Goal: Task Accomplishment & Management: Manage account settings

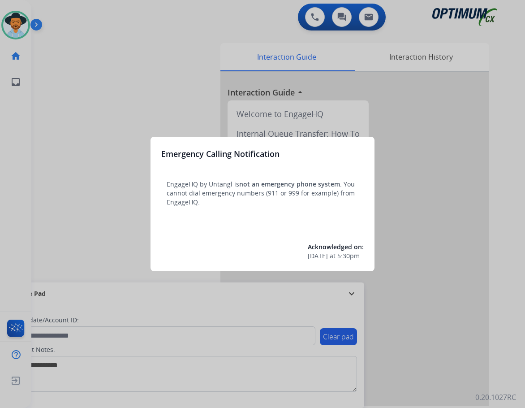
click at [122, 107] on div at bounding box center [262, 204] width 525 height 408
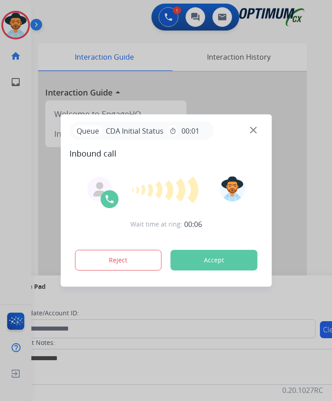
click at [112, 26] on div at bounding box center [166, 200] width 332 height 401
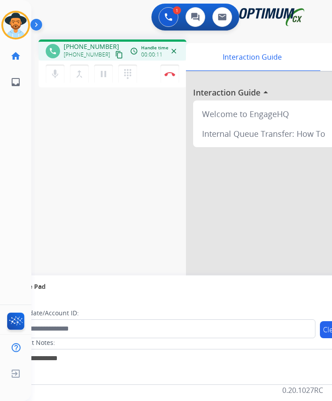
click at [85, 45] on span "+14045939508" at bounding box center [92, 46] width 56 height 9
copy span "14045939508"
click at [130, 189] on div "phone +14045939508 +14045939508 content_copy access_time Call metrics Queue 00:…" at bounding box center [170, 219] width 279 height 374
click at [162, 73] on button "Disconnect" at bounding box center [169, 74] width 19 height 19
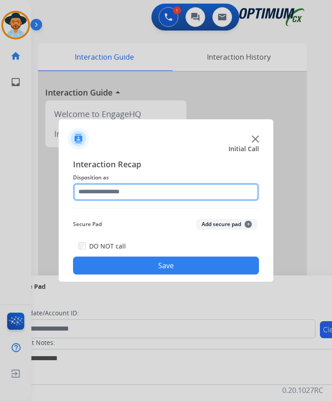
click at [166, 186] on input "text" at bounding box center [166, 192] width 186 height 18
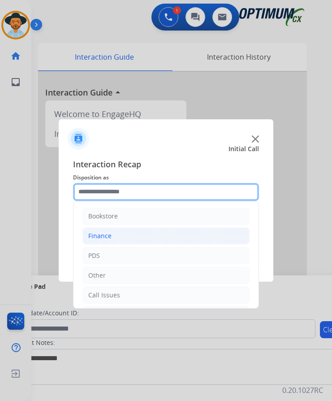
scroll to position [61, 0]
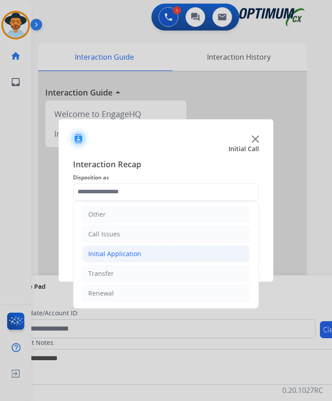
click at [137, 254] on div "Initial Application" at bounding box center [114, 253] width 53 height 9
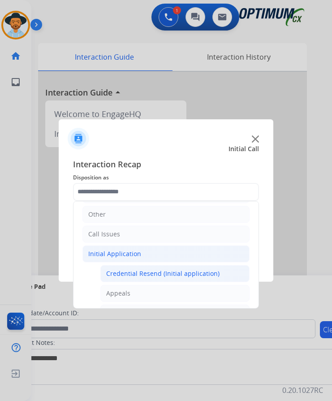
click at [127, 276] on div "Credential Resend (Initial application)" at bounding box center [162, 273] width 113 height 9
type input "**********"
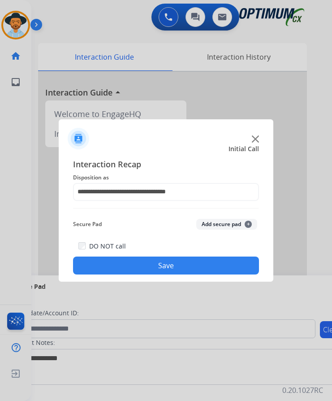
click at [151, 269] on button "Save" at bounding box center [166, 265] width 186 height 18
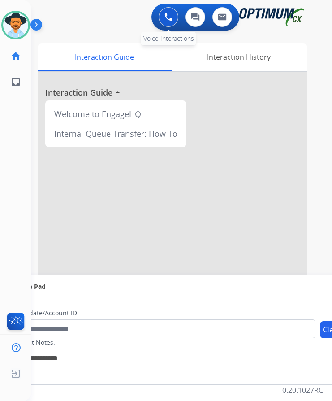
click at [174, 12] on button at bounding box center [169, 17] width 20 height 20
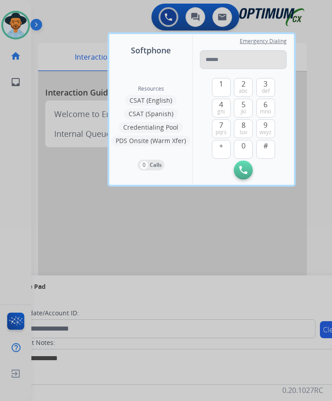
click at [225, 60] on input "tel" at bounding box center [243, 59] width 87 height 19
type input "**********"
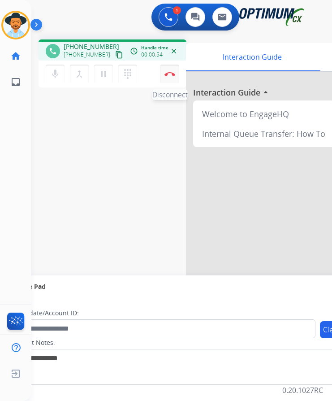
click at [169, 78] on button "Disconnect" at bounding box center [169, 74] width 19 height 19
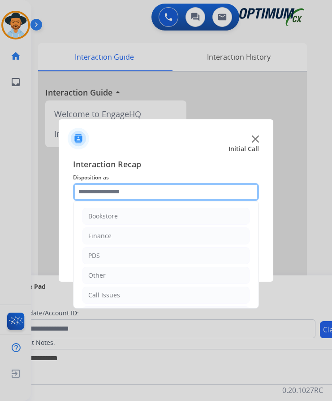
click at [193, 194] on input "text" at bounding box center [166, 192] width 186 height 18
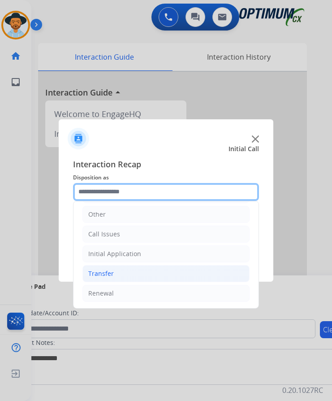
scroll to position [7, 0]
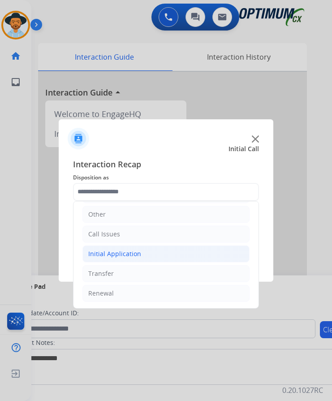
click at [140, 249] on li "Initial Application" at bounding box center [165, 253] width 167 height 17
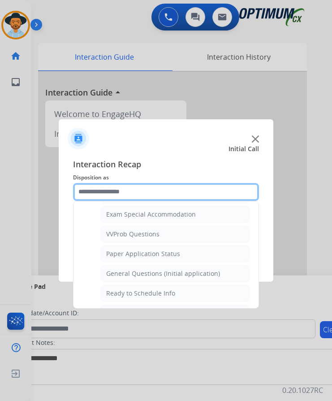
scroll to position [509, 0]
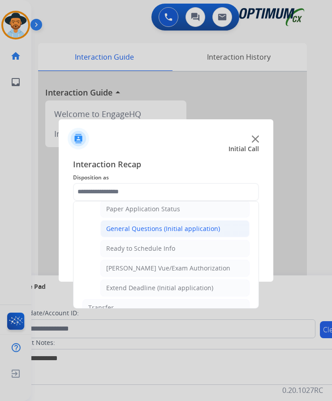
click at [155, 224] on div "General Questions (Initial application)" at bounding box center [163, 228] width 114 height 9
type input "**********"
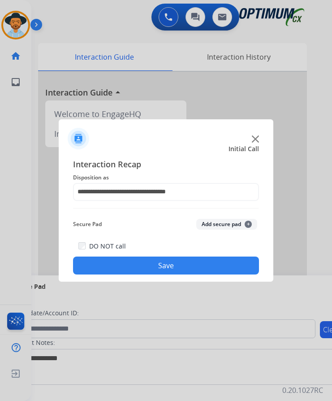
click at [132, 257] on button "Save" at bounding box center [166, 265] width 186 height 18
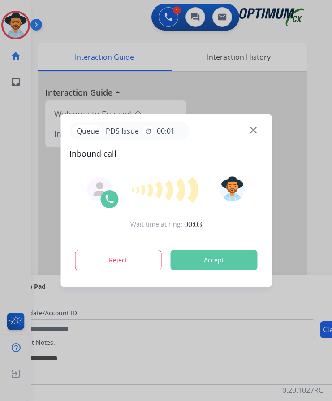
click at [124, 23] on div at bounding box center [166, 200] width 332 height 401
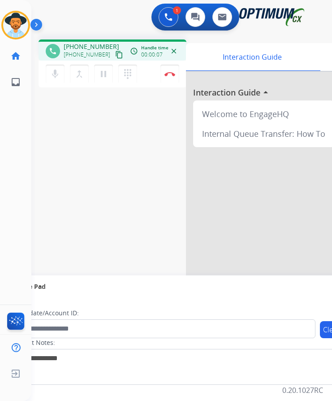
click at [86, 42] on span "+13138546079" at bounding box center [92, 46] width 56 height 9
copy span "13138546079"
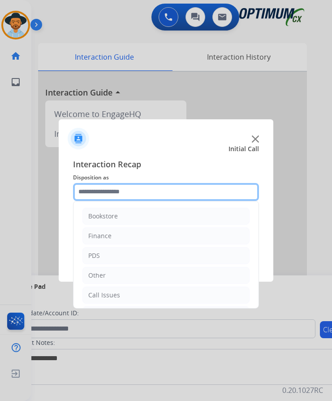
click at [165, 187] on input "text" at bounding box center [166, 192] width 186 height 18
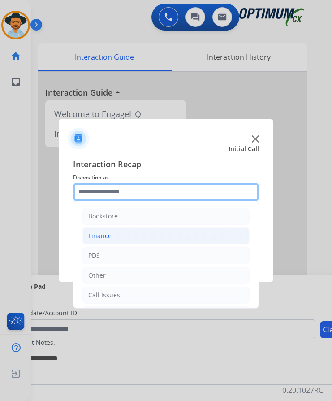
scroll to position [61, 0]
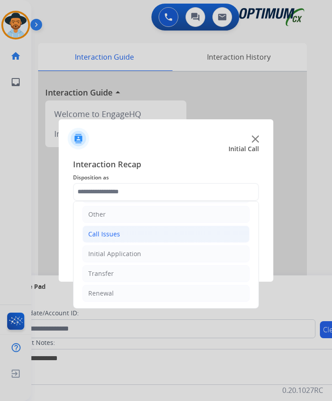
click at [110, 229] on div "Call Issues" at bounding box center [104, 233] width 32 height 9
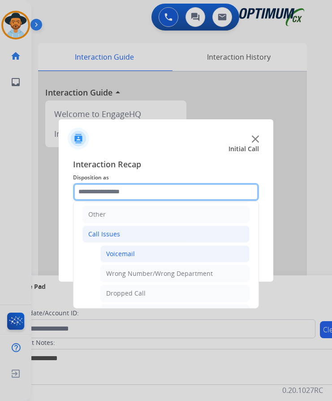
scroll to position [151, 0]
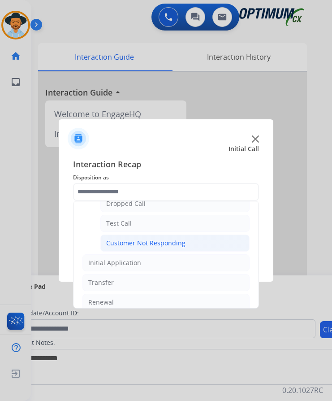
click at [155, 238] on div "Customer Not Responding" at bounding box center [145, 242] width 79 height 9
type input "**********"
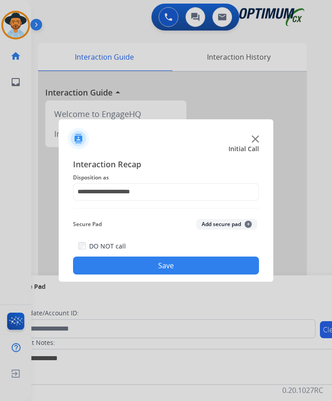
click at [135, 256] on button "Save" at bounding box center [166, 265] width 186 height 18
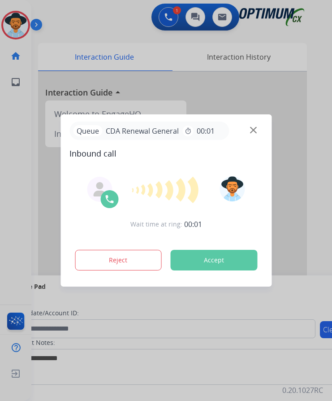
click at [122, 22] on div at bounding box center [166, 200] width 332 height 401
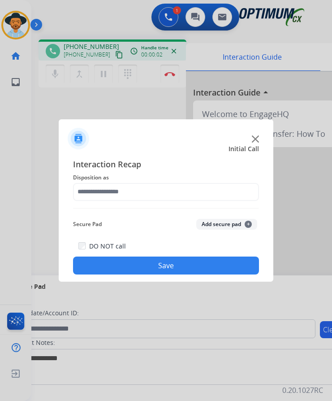
click at [123, 25] on div at bounding box center [166, 200] width 332 height 401
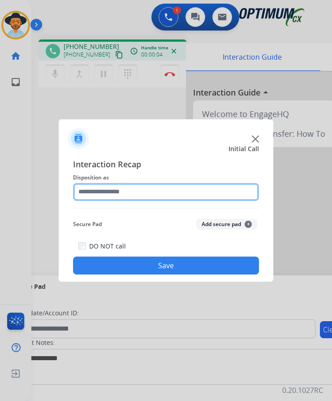
click at [159, 197] on input "text" at bounding box center [166, 192] width 186 height 18
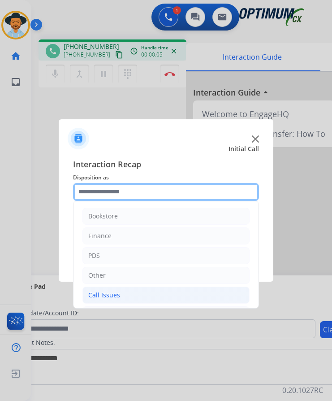
scroll to position [61, 0]
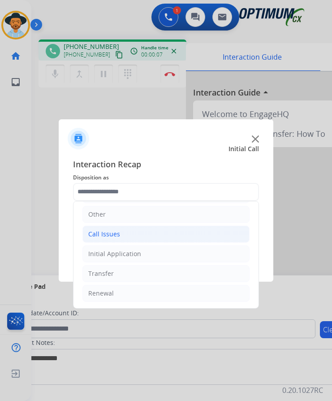
click at [140, 238] on li "Call Issues" at bounding box center [165, 233] width 167 height 17
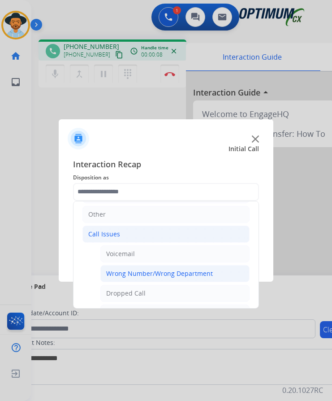
click at [140, 273] on div "Wrong Number/Wrong Department" at bounding box center [159, 273] width 107 height 9
type input "**********"
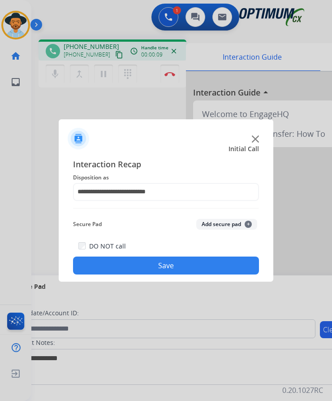
click at [150, 266] on button "Save" at bounding box center [166, 265] width 186 height 18
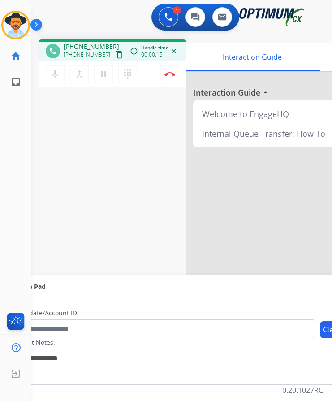
click at [91, 47] on span "[PHONE_NUMBER]" at bounding box center [92, 46] width 56 height 9
copy span "17876315877"
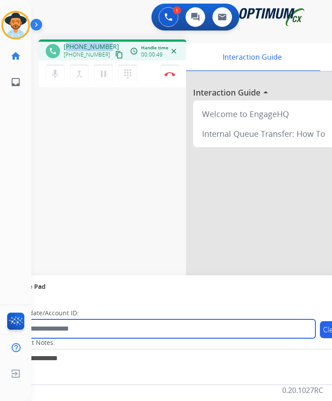
click at [117, 328] on input "text" at bounding box center [164, 328] width 304 height 19
click at [49, 329] on input "**********" at bounding box center [164, 328] width 304 height 19
type input "**********"
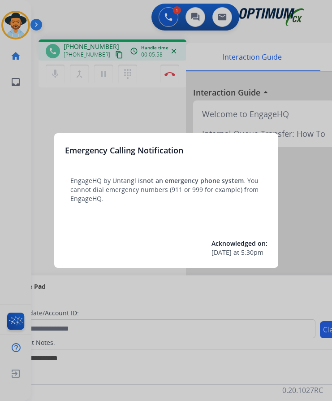
click at [117, 26] on div at bounding box center [166, 200] width 332 height 401
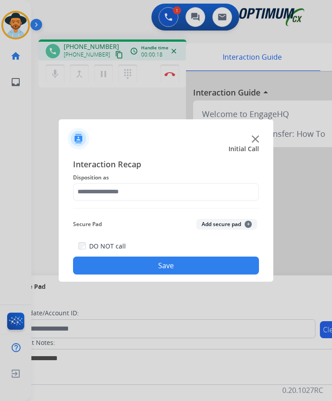
click at [82, 30] on div at bounding box center [166, 200] width 332 height 401
click at [256, 138] on img at bounding box center [255, 138] width 7 height 7
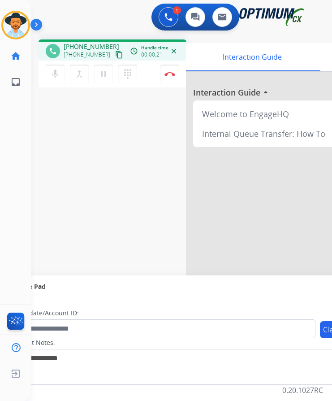
click at [96, 48] on span "[PHONE_NUMBER]" at bounding box center [92, 46] width 56 height 9
copy span "17876315877"
click at [95, 49] on span "[PHONE_NUMBER]" at bounding box center [92, 46] width 56 height 9
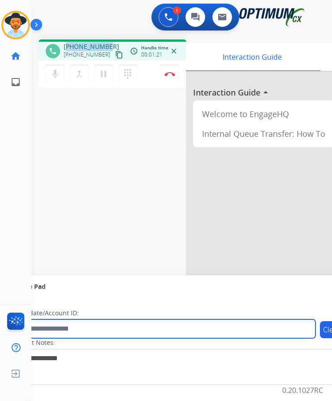
click at [99, 329] on input "text" at bounding box center [164, 328] width 304 height 19
click at [49, 328] on input "**********" at bounding box center [164, 328] width 304 height 19
type input "**********"
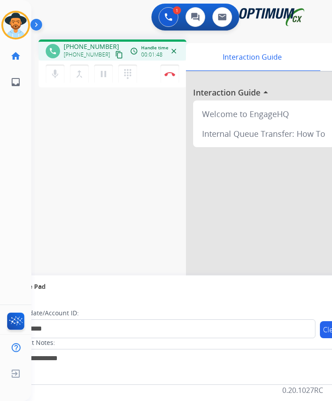
click at [76, 42] on div "phone +17876315877 +17876315877 content_copy access_time Call metrics Queue 00:…" at bounding box center [113, 49] width 148 height 21
copy span "17876315877"
click at [163, 198] on div "**********" at bounding box center [170, 219] width 279 height 374
click at [56, 78] on mat-icon "mic" at bounding box center [55, 74] width 11 height 11
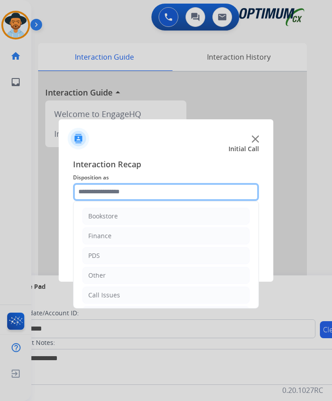
click at [142, 195] on input "text" at bounding box center [166, 192] width 186 height 18
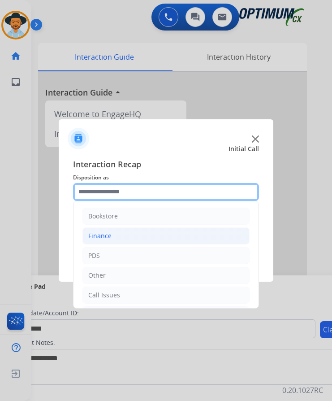
scroll to position [61, 0]
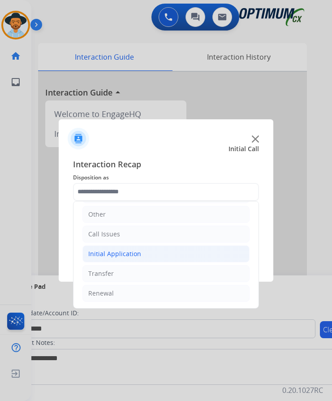
click at [130, 252] on div "Initial Application" at bounding box center [114, 253] width 53 height 9
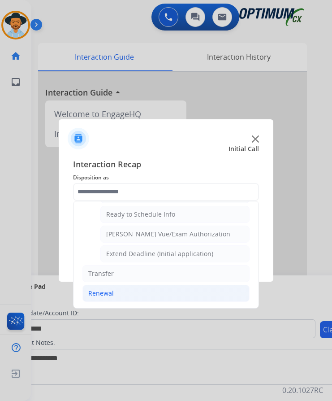
click at [105, 294] on div "Renewal" at bounding box center [101, 293] width 26 height 9
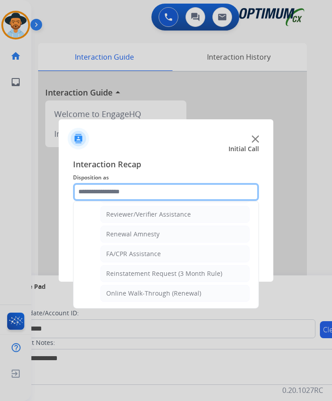
scroll to position [256, 0]
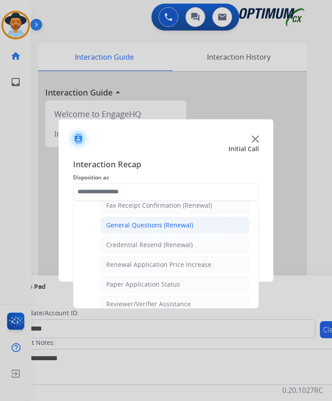
click at [180, 220] on div "General Questions (Renewal)" at bounding box center [149, 224] width 87 height 9
type input "**********"
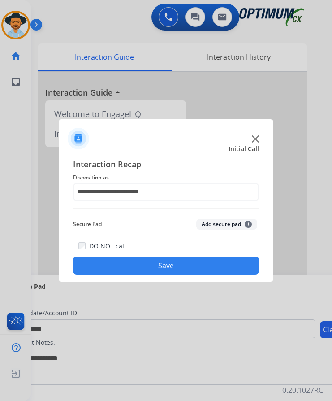
click at [122, 260] on button "Save" at bounding box center [166, 265] width 186 height 18
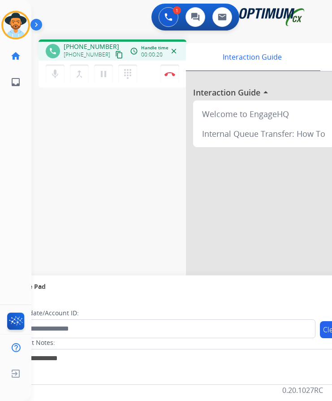
click at [77, 42] on span "+12199627571" at bounding box center [92, 46] width 56 height 9
copy span "12199627571"
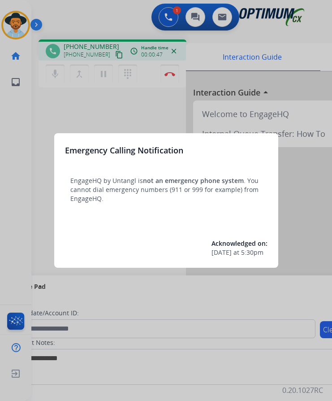
click at [307, 46] on div at bounding box center [166, 200] width 332 height 401
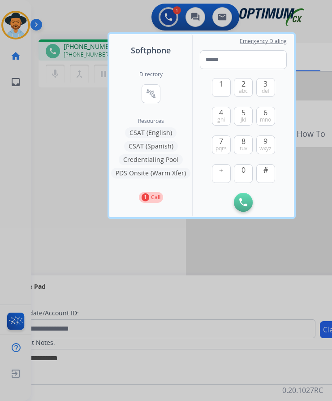
click at [110, 265] on div at bounding box center [166, 200] width 332 height 401
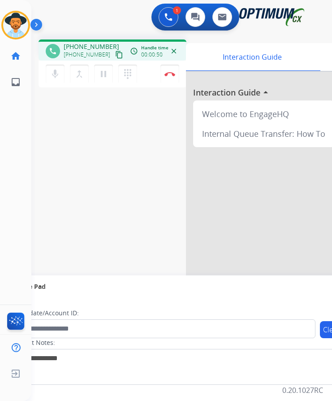
click at [126, 246] on div "phone +12199627571 +12199627571 content_copy access_time Call metrics Queue 00:…" at bounding box center [170, 219] width 279 height 374
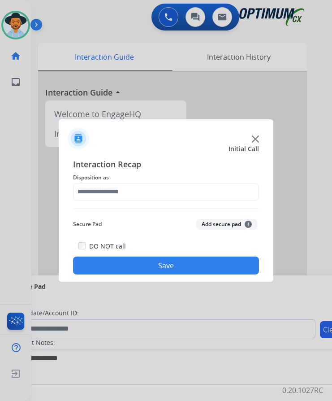
click at [124, 35] on div at bounding box center [166, 200] width 332 height 401
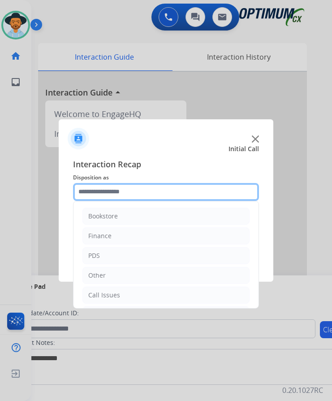
click at [140, 194] on input "text" at bounding box center [166, 192] width 186 height 18
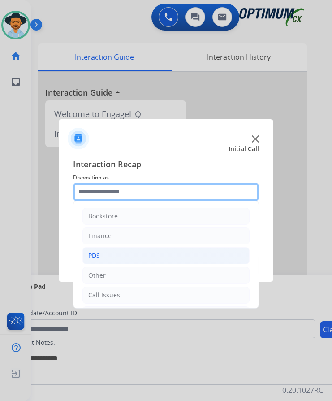
scroll to position [61, 0]
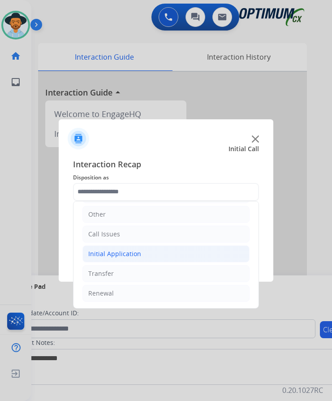
click at [110, 255] on div "Initial Application" at bounding box center [114, 253] width 53 height 9
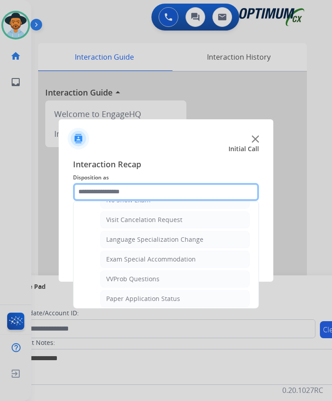
scroll to position [464, 0]
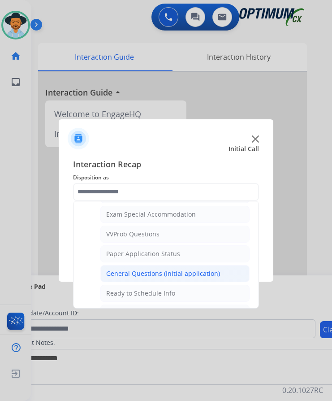
click at [149, 275] on div "General Questions (Initial application)" at bounding box center [163, 273] width 114 height 9
type input "**********"
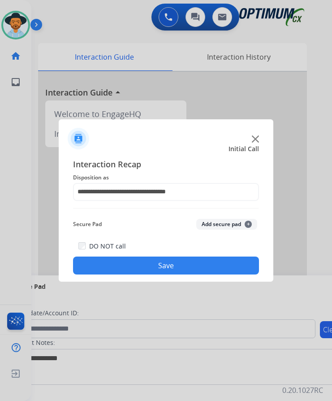
click at [145, 263] on button "Save" at bounding box center [166, 265] width 186 height 18
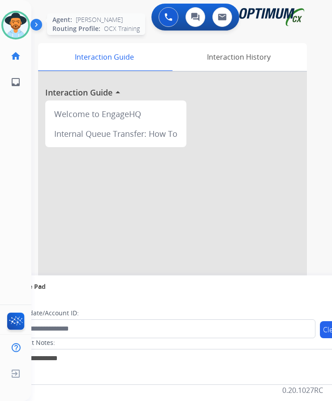
click at [20, 30] on img at bounding box center [15, 25] width 25 height 25
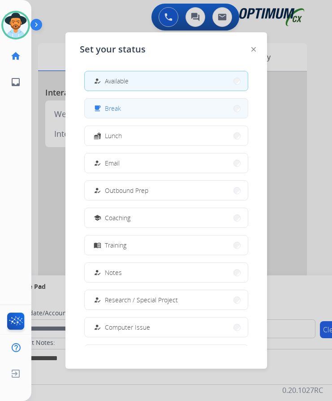
click at [121, 107] on button "free_breakfast Break" at bounding box center [166, 108] width 163 height 19
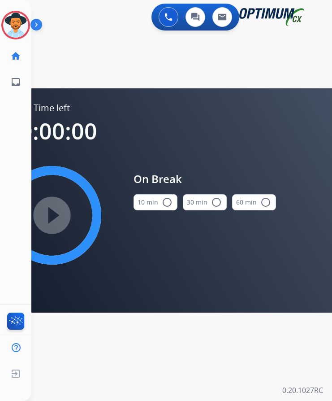
click at [164, 201] on mat-icon "radio_button_unchecked" at bounding box center [167, 202] width 11 height 11
click at [52, 212] on mat-icon "play_circle_filled" at bounding box center [52, 215] width 11 height 11
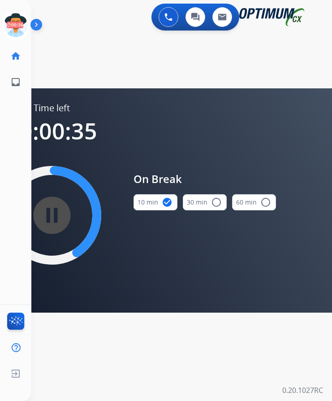
click at [93, 43] on div "swap_horiz Break voice bridge close_fullscreen Connect 3-Way Call merge_type Se…" at bounding box center [170, 53] width 279 height 43
click at [26, 20] on icon at bounding box center [15, 25] width 29 height 29
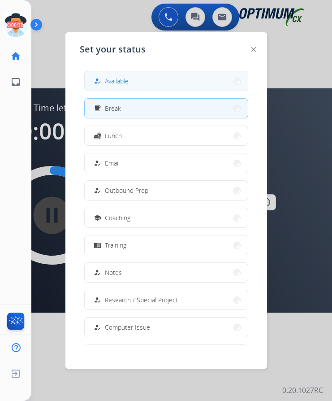
click at [99, 77] on mat-icon "how_to_reg" at bounding box center [97, 81] width 8 height 8
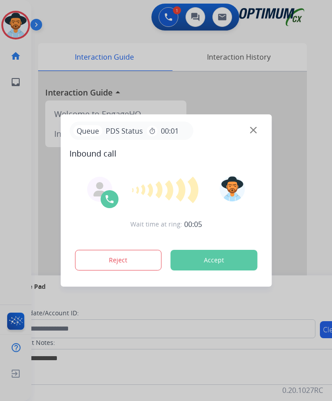
click at [101, 9] on div at bounding box center [166, 200] width 332 height 401
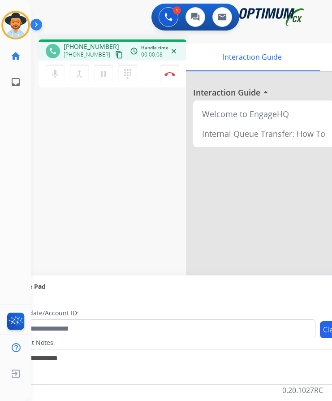
click at [89, 42] on span "+18653543000" at bounding box center [92, 46] width 56 height 9
copy span "18653543000"
click at [95, 42] on span "+18653543000" at bounding box center [92, 46] width 56 height 9
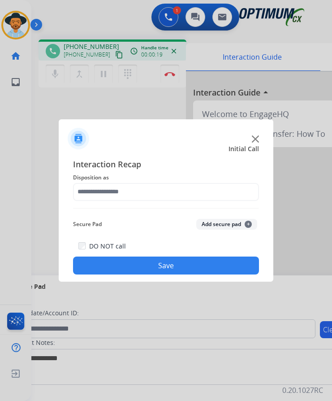
click at [99, 24] on div at bounding box center [166, 200] width 332 height 401
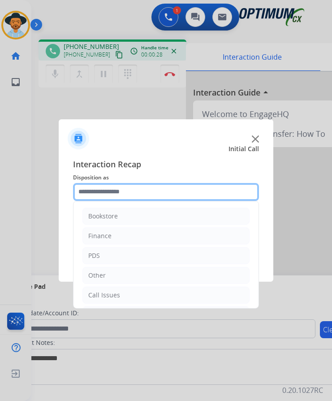
click at [148, 187] on input "text" at bounding box center [166, 192] width 186 height 18
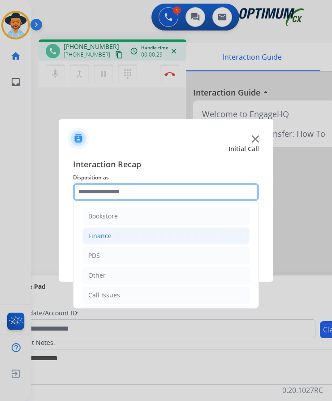
scroll to position [61, 0]
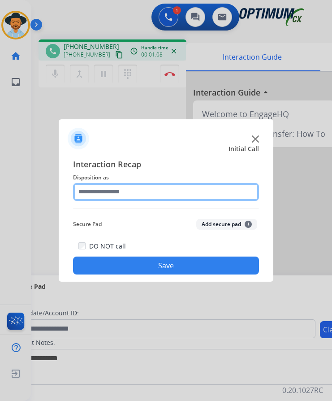
click at [212, 195] on input "text" at bounding box center [166, 192] width 186 height 18
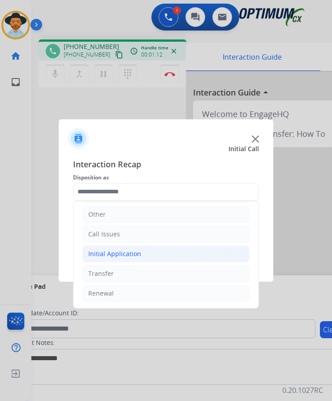
click at [168, 255] on li "Initial Application" at bounding box center [165, 253] width 167 height 17
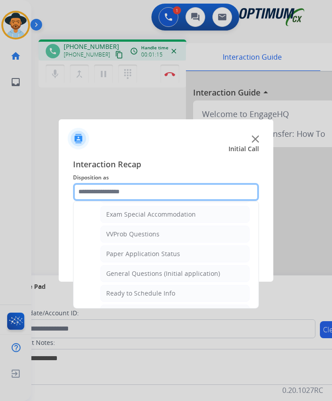
scroll to position [509, 0]
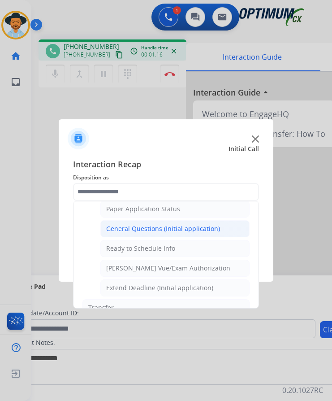
click at [180, 233] on div "General Questions (Initial application)" at bounding box center [163, 228] width 114 height 9
type input "**********"
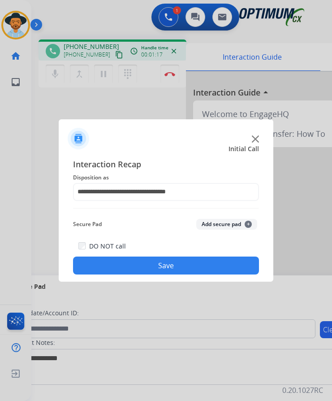
click at [156, 265] on button "Save" at bounding box center [166, 265] width 186 height 18
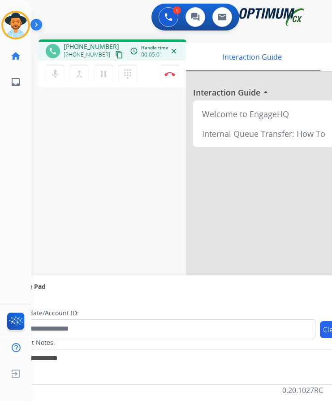
click at [86, 47] on span "[PHONE_NUMBER]" at bounding box center [92, 46] width 56 height 9
copy span "17136322367"
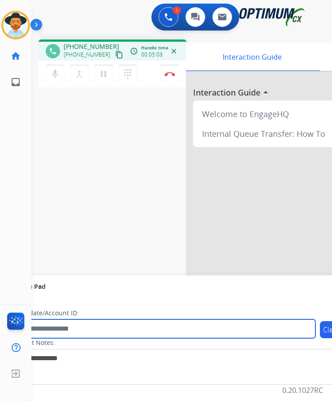
click at [118, 325] on input "text" at bounding box center [164, 328] width 304 height 19
paste input "**********"
type input "**********"
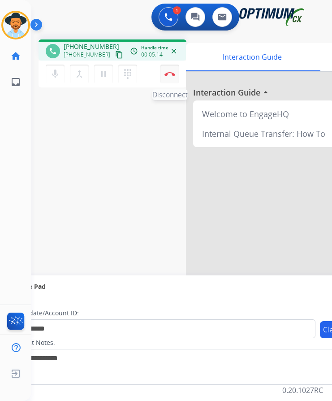
click at [169, 76] on button "Disconnect" at bounding box center [169, 74] width 19 height 19
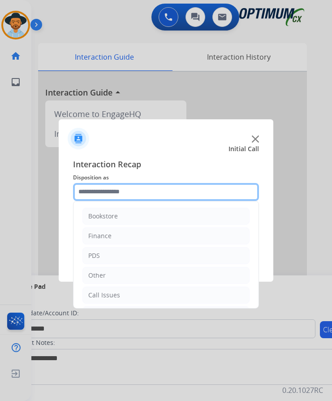
click at [121, 189] on input "text" at bounding box center [166, 192] width 186 height 18
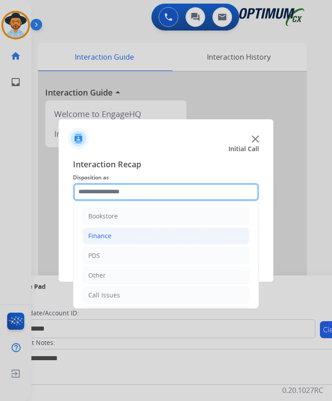
scroll to position [61, 0]
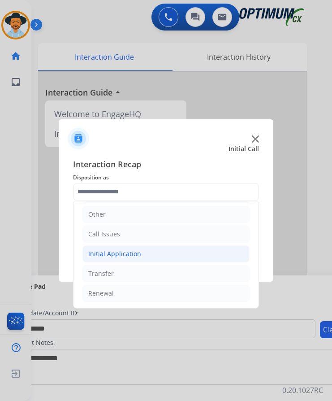
click at [129, 255] on div "Initial Application" at bounding box center [114, 253] width 53 height 9
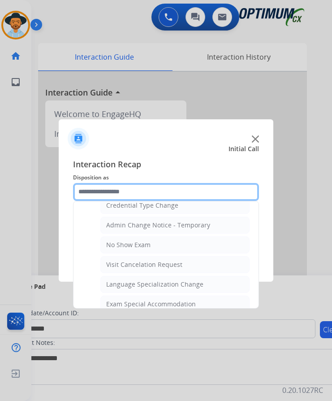
scroll to position [543, 0]
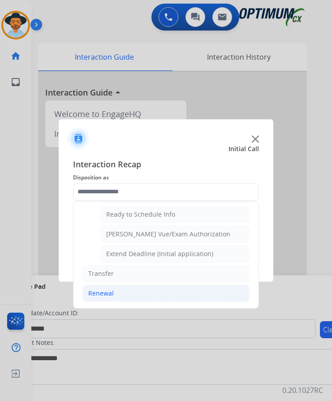
click at [97, 290] on div "Renewal" at bounding box center [101, 293] width 26 height 9
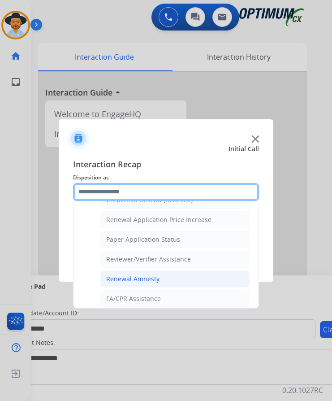
scroll to position [256, 0]
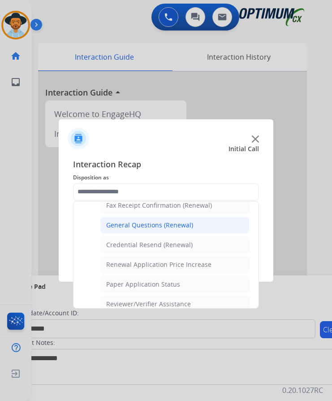
click at [150, 220] on div "General Questions (Renewal)" at bounding box center [149, 224] width 87 height 9
type input "**********"
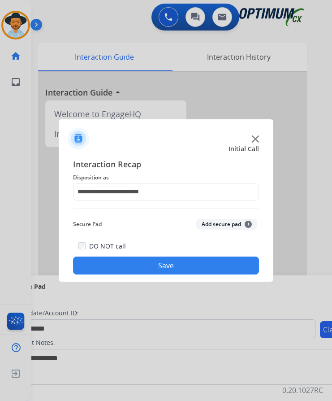
click at [138, 258] on button "Save" at bounding box center [166, 265] width 186 height 18
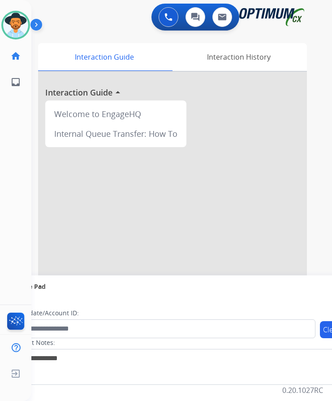
click at [321, 219] on div "Interaction Guide Interaction History Interaction Guide arrow_drop_up Welcome t…" at bounding box center [181, 222] width 279 height 367
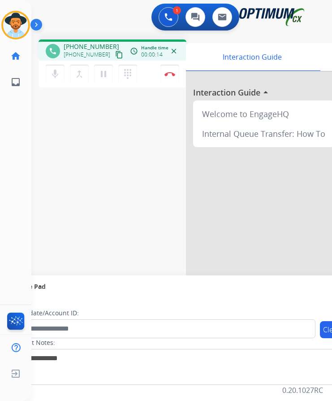
click at [112, 19] on div "1 Voice Interactions 0 Chat Interactions 0 Email Interactions" at bounding box center [175, 18] width 272 height 29
click at [88, 42] on span "[PHONE_NUMBER]" at bounding box center [92, 46] width 56 height 9
copy span "14044475591"
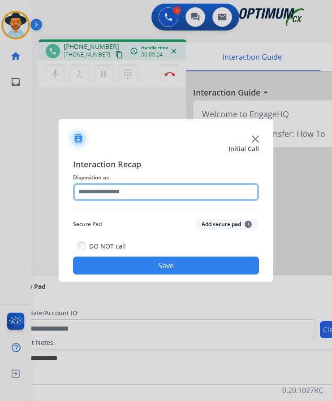
click at [143, 194] on input "text" at bounding box center [166, 192] width 186 height 18
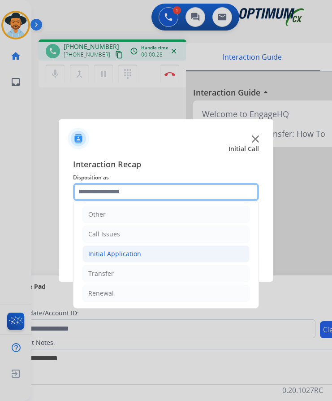
scroll to position [16, 0]
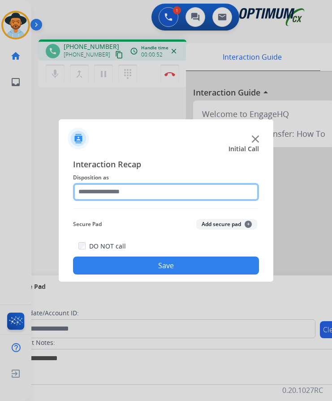
click at [119, 183] on input "text" at bounding box center [166, 192] width 186 height 18
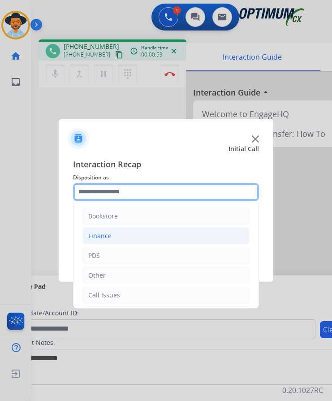
scroll to position [61, 0]
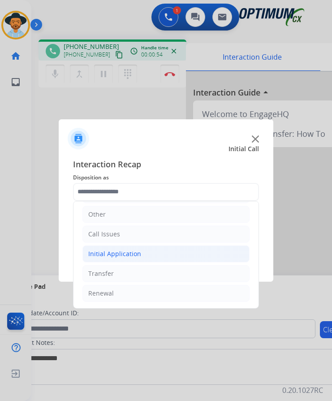
click at [110, 251] on li "Initial Application" at bounding box center [165, 253] width 167 height 17
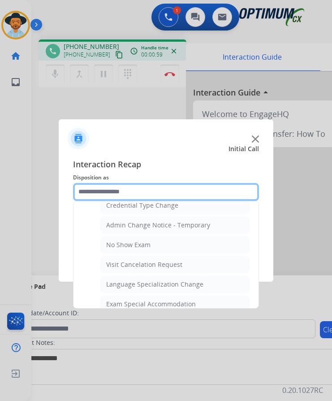
scroll to position [464, 0]
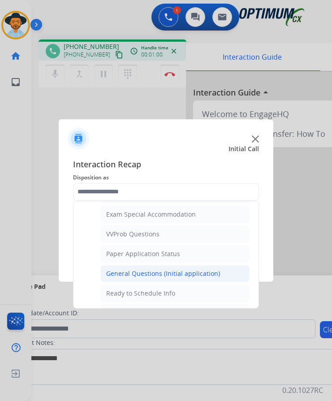
click at [143, 270] on div "General Questions (Initial application)" at bounding box center [163, 273] width 114 height 9
type input "**********"
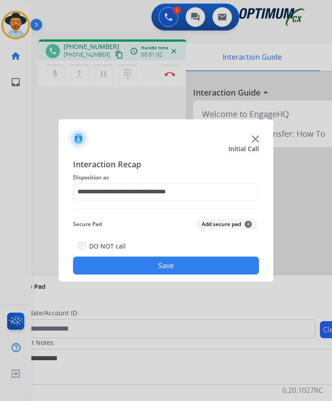
click at [214, 256] on button "Save" at bounding box center [166, 265] width 186 height 18
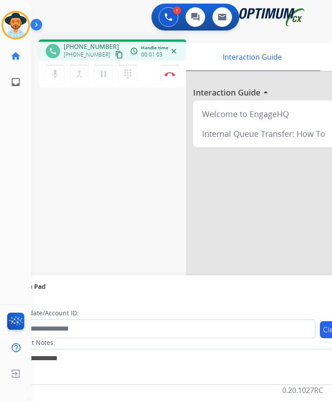
click at [84, 42] on span "+18048143345" at bounding box center [92, 46] width 56 height 9
copy span "18048143345"
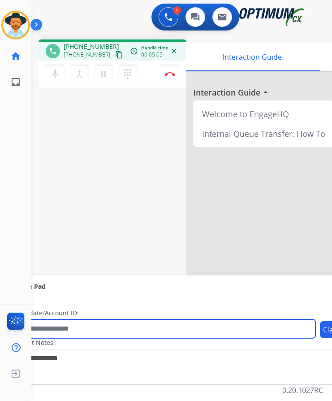
click at [95, 320] on input "text" at bounding box center [164, 328] width 304 height 19
paste input "**********"
type input "**********"
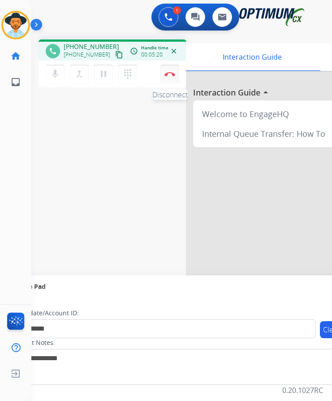
click at [165, 72] on img at bounding box center [169, 74] width 11 height 4
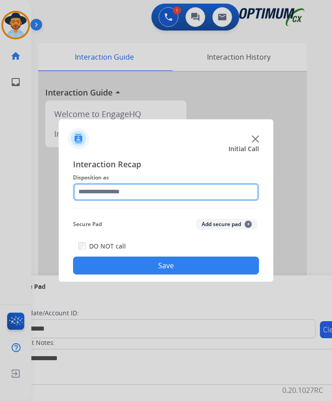
click at [170, 189] on input "text" at bounding box center [166, 192] width 186 height 18
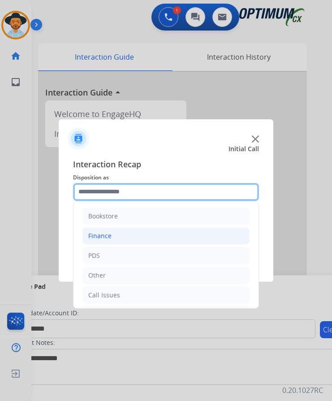
scroll to position [61, 0]
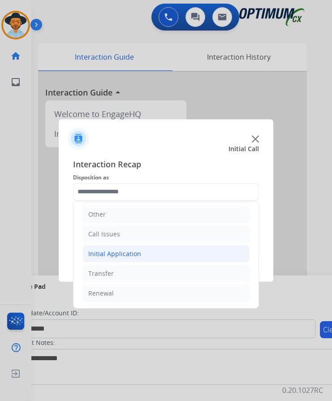
click at [142, 247] on li "Initial Application" at bounding box center [165, 253] width 167 height 17
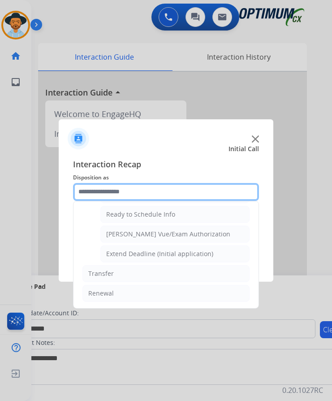
scroll to position [498, 0]
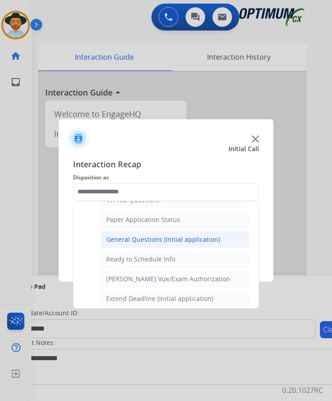
click at [180, 235] on div "General Questions (Initial application)" at bounding box center [163, 239] width 114 height 9
type input "**********"
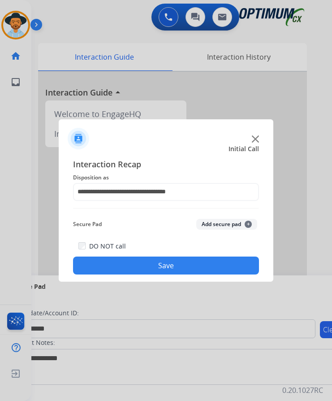
click at [148, 257] on button "Save" at bounding box center [166, 265] width 186 height 18
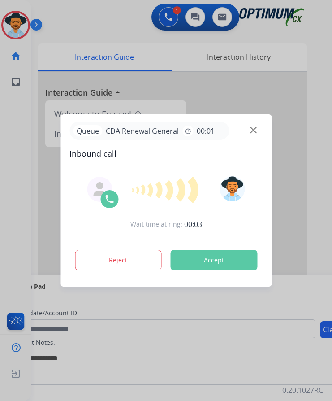
click at [91, 10] on div at bounding box center [166, 200] width 332 height 401
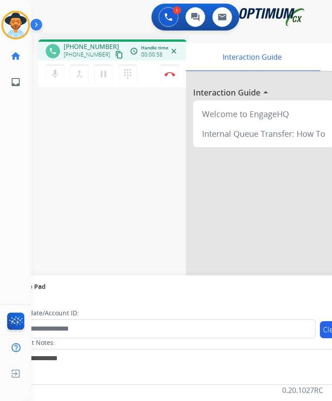
click at [86, 42] on span "+15713539451" at bounding box center [92, 46] width 56 height 9
copy span "15713539451"
click at [214, 44] on div "Interaction Guide" at bounding box center [252, 57] width 132 height 28
click at [92, 49] on div "+15713539451 content_copy" at bounding box center [94, 54] width 61 height 11
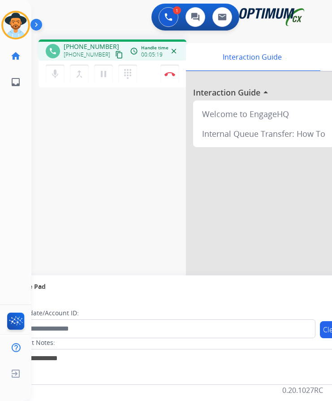
click at [92, 42] on span "+15713539451" at bounding box center [92, 46] width 56 height 9
copy span "15713539451"
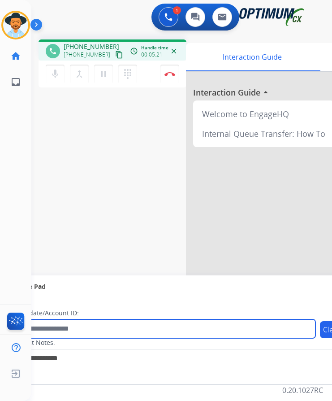
click at [66, 319] on input "text" at bounding box center [164, 328] width 304 height 19
paste input "**********"
type input "**********"
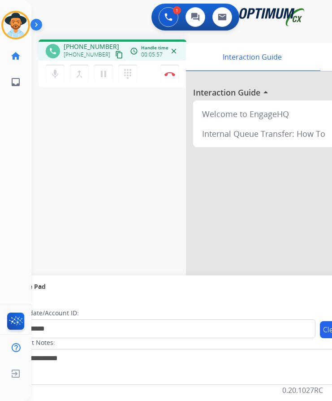
click at [117, 14] on div "1 Voice Interactions 0 Chat Interactions 0 Email Interactions" at bounding box center [175, 18] width 272 height 29
click at [172, 72] on button "Disconnect" at bounding box center [169, 74] width 19 height 19
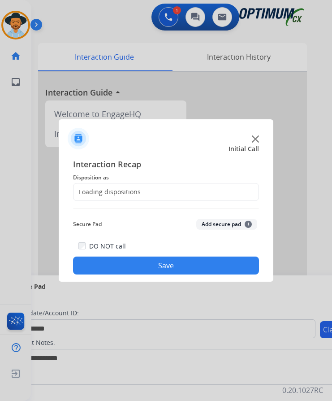
click at [141, 187] on div "Loading dispositions..." at bounding box center [109, 191] width 73 height 9
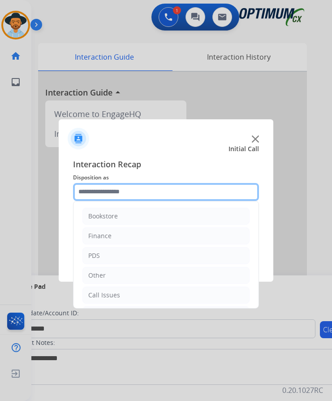
click at [187, 186] on input "text" at bounding box center [166, 192] width 186 height 18
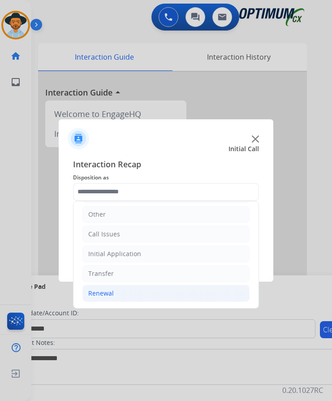
click at [113, 290] on li "Renewal" at bounding box center [165, 293] width 167 height 17
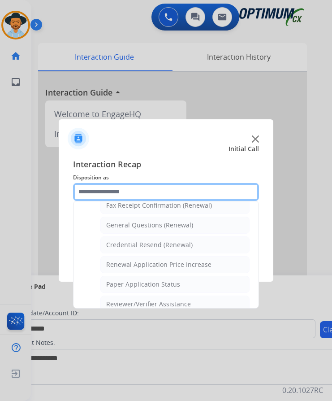
scroll to position [212, 0]
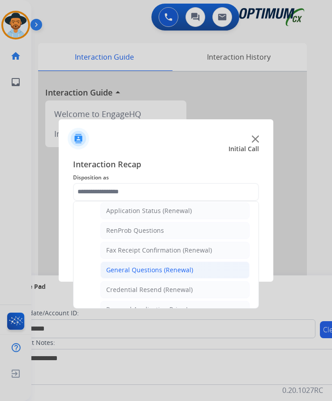
click at [184, 265] on div "General Questions (Renewal)" at bounding box center [149, 269] width 87 height 9
type input "**********"
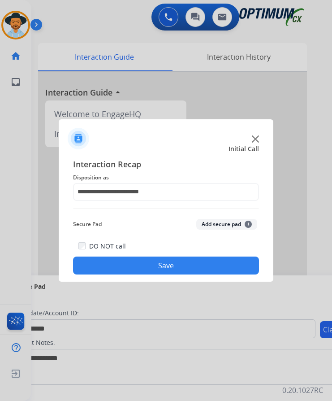
click at [168, 258] on button "Save" at bounding box center [166, 265] width 186 height 18
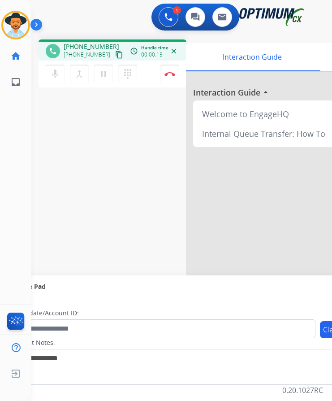
click at [109, 19] on div "1 Voice Interactions 0 Chat Interactions 0 Email Interactions" at bounding box center [175, 18] width 272 height 29
click at [80, 42] on span "+12152802835" at bounding box center [92, 46] width 56 height 9
copy span "12152802835"
click at [165, 70] on button "Disconnect" at bounding box center [169, 74] width 19 height 19
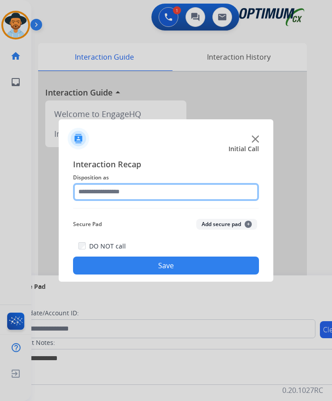
click at [178, 186] on input "text" at bounding box center [166, 192] width 186 height 18
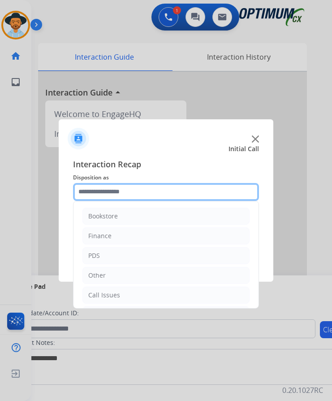
scroll to position [61, 0]
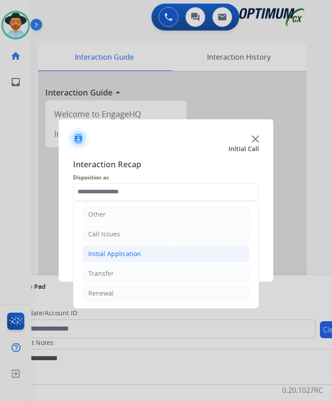
click at [142, 246] on li "Initial Application" at bounding box center [165, 253] width 167 height 17
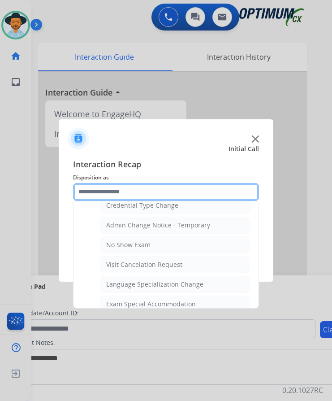
scroll to position [464, 0]
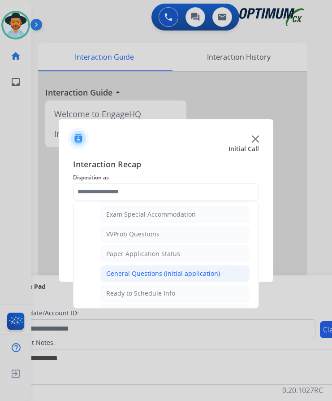
click at [153, 269] on div "General Questions (Initial application)" at bounding box center [163, 273] width 114 height 9
type input "**********"
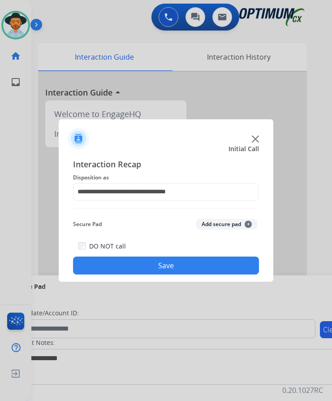
click at [146, 262] on button "Save" at bounding box center [166, 265] width 186 height 18
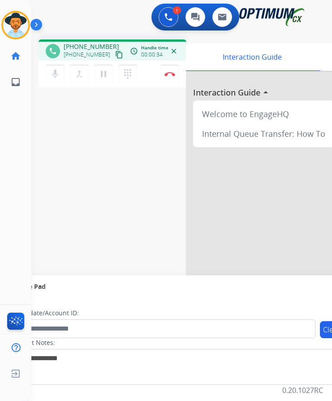
click at [83, 42] on span "+16207248204" at bounding box center [92, 46] width 56 height 9
copy span "16207248204"
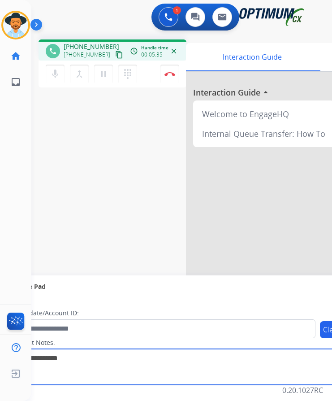
click at [186, 352] on textarea at bounding box center [184, 367] width 346 height 36
click at [76, 356] on textarea at bounding box center [184, 367] width 346 height 36
click at [38, 349] on textarea at bounding box center [184, 367] width 346 height 36
type textarea "**********"
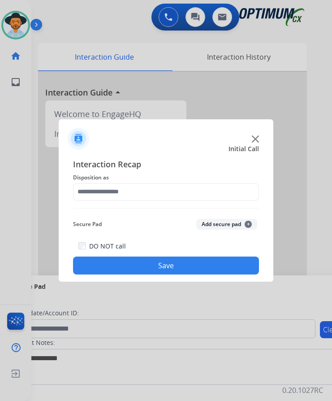
click at [125, 177] on span "Disposition as" at bounding box center [166, 177] width 186 height 11
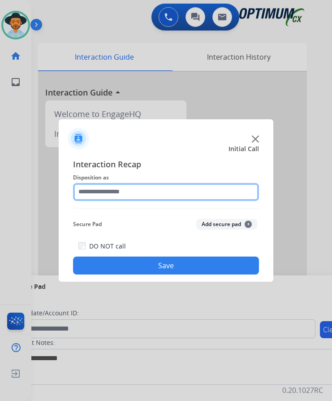
click at [120, 190] on input "text" at bounding box center [166, 192] width 186 height 18
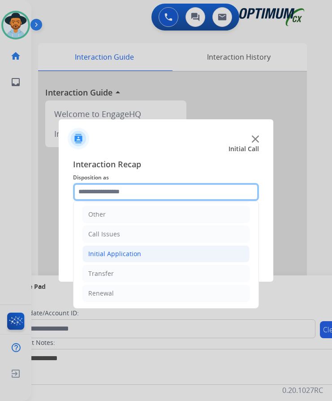
scroll to position [7, 0]
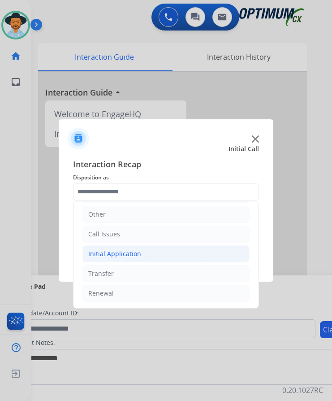
click at [134, 249] on div "Initial Application" at bounding box center [114, 253] width 53 height 9
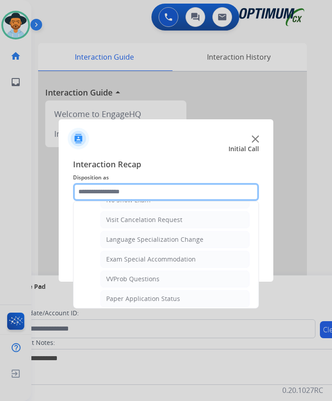
scroll to position [464, 0]
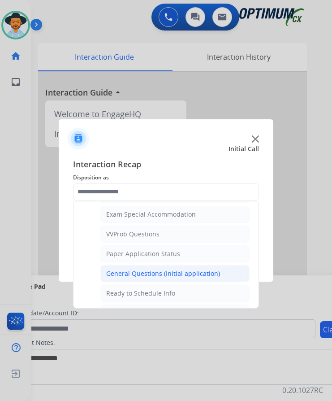
click at [141, 269] on div "General Questions (Initial application)" at bounding box center [163, 273] width 114 height 9
type input "**********"
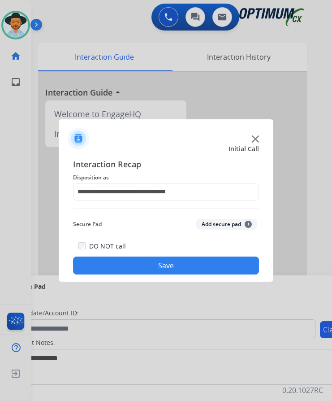
click at [150, 260] on button "Save" at bounding box center [166, 265] width 186 height 18
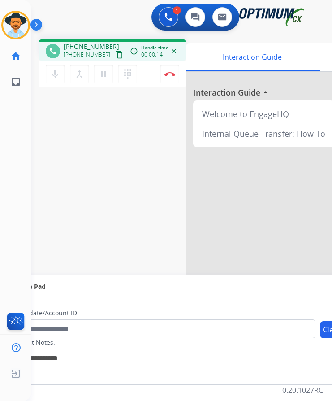
click at [88, 42] on span "[PHONE_NUMBER]" at bounding box center [92, 46] width 56 height 9
copy span "18622209385"
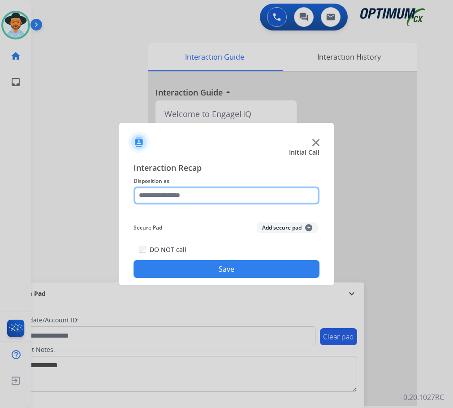
click at [161, 196] on input "text" at bounding box center [227, 195] width 186 height 18
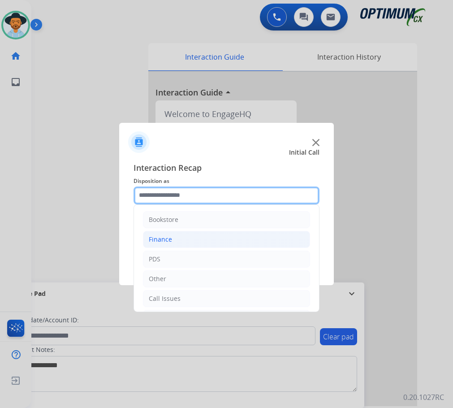
scroll to position [61, 0]
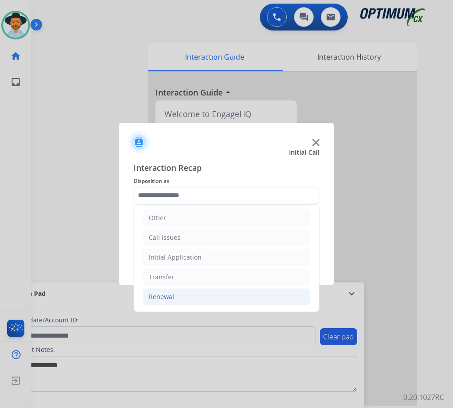
click at [157, 298] on div "Renewal" at bounding box center [162, 296] width 26 height 9
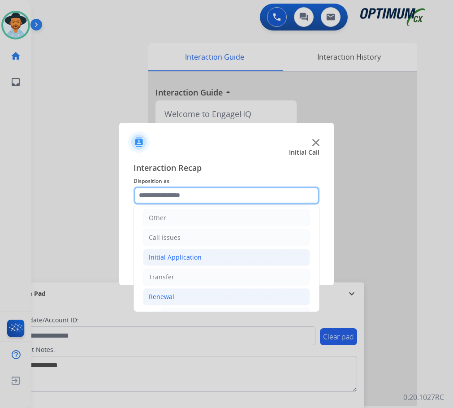
scroll to position [195, 0]
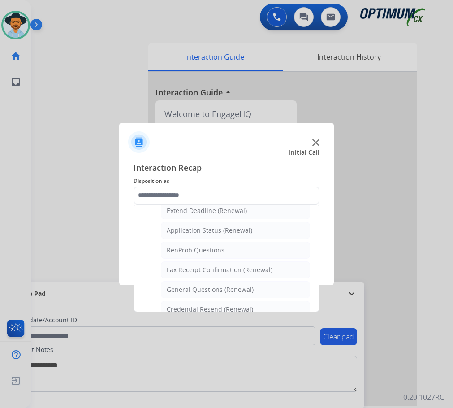
click at [211, 291] on div "General Questions (Renewal)" at bounding box center [210, 289] width 87 height 9
type input "**********"
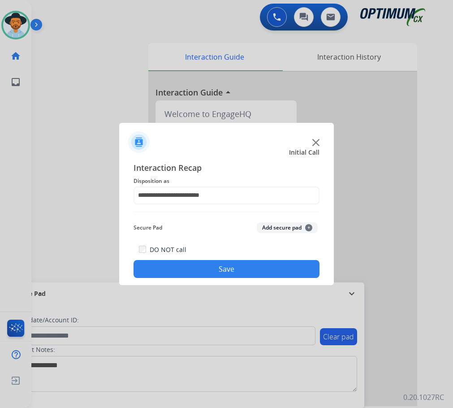
click at [224, 275] on button "Save" at bounding box center [227, 269] width 186 height 18
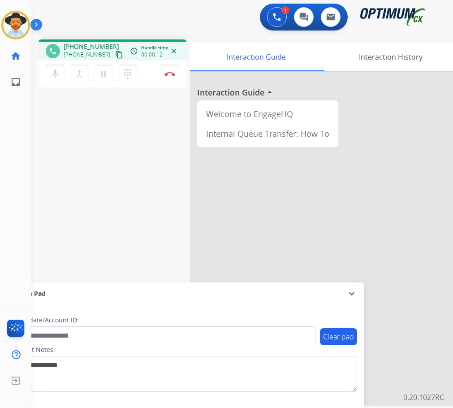
click at [79, 41] on div "phone [PHONE_NUMBER] [PHONE_NUMBER] content_copy access_time Call metrics Queue…" at bounding box center [113, 49] width 148 height 21
click at [79, 41] on div "phone +14074433266 +14074433266 content_copy access_time Call metrics Queue 00:…" at bounding box center [113, 49] width 148 height 21
copy span "14074433266"
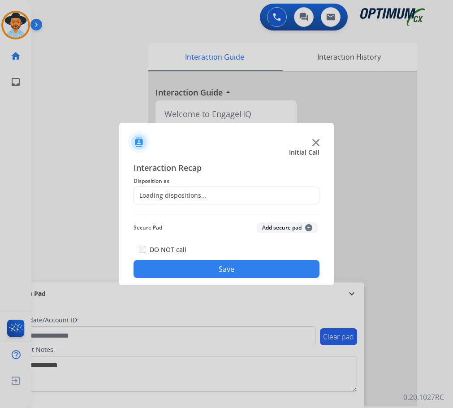
click at [52, 71] on div at bounding box center [226, 204] width 453 height 408
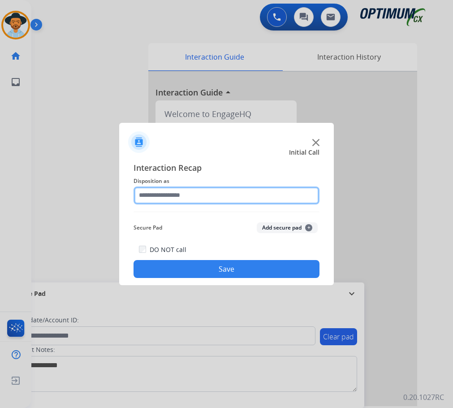
click at [164, 186] on input "text" at bounding box center [227, 195] width 186 height 18
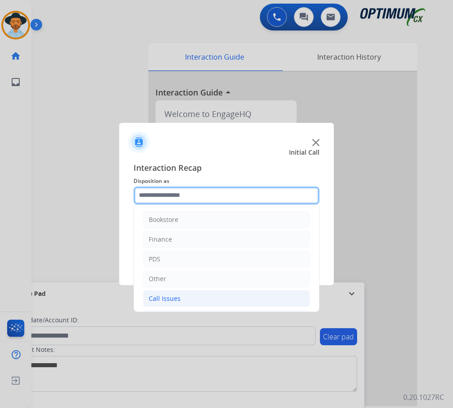
scroll to position [61, 0]
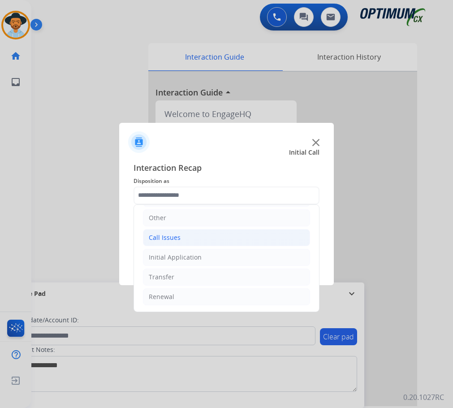
click at [176, 240] on div "Call Issues" at bounding box center [165, 237] width 32 height 9
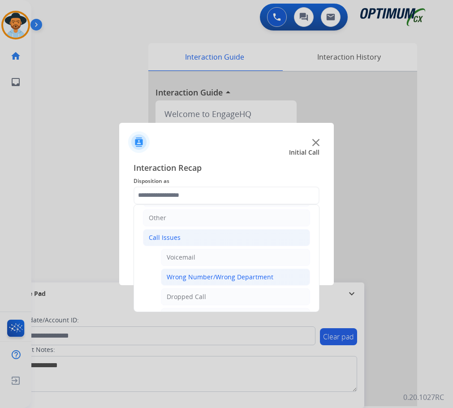
click at [179, 281] on div "Wrong Number/Wrong Department" at bounding box center [220, 276] width 107 height 9
type input "**********"
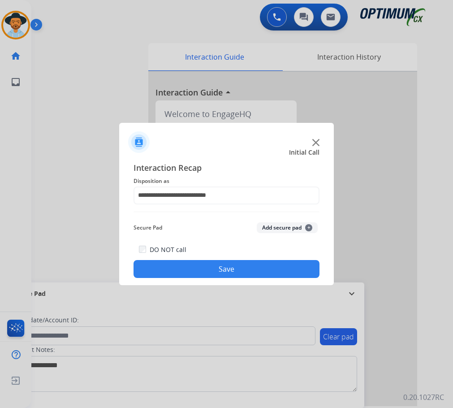
click at [197, 266] on button "Save" at bounding box center [227, 269] width 186 height 18
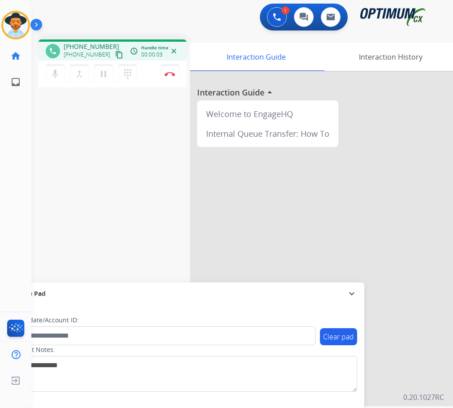
click at [137, 14] on div "1 Voice Interactions 0 Chat Interactions 0 Email Interactions" at bounding box center [235, 18] width 393 height 29
click at [83, 43] on span "+16125585134" at bounding box center [92, 46] width 56 height 9
copy span "16125585134"
click at [113, 163] on div "phone +16125585134 +16125585134 content_copy access_time Call metrics Queue 00:…" at bounding box center [231, 219] width 400 height 374
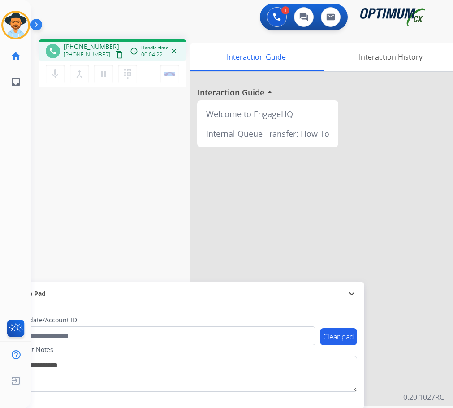
click at [113, 163] on div "phone +16125585134 +16125585134 content_copy access_time Call metrics Queue 00:…" at bounding box center [231, 219] width 400 height 374
click at [85, 49] on div "+16125585134 content_copy" at bounding box center [94, 54] width 61 height 11
click at [85, 44] on span "+16125585134" at bounding box center [92, 46] width 56 height 9
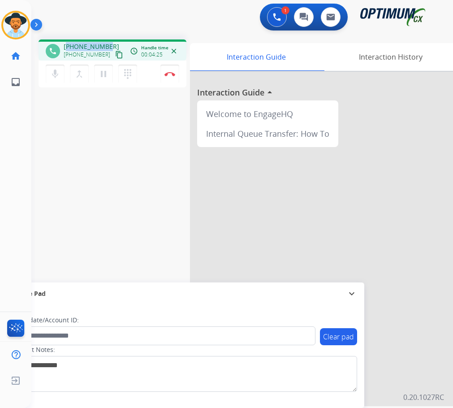
copy span "16125585134"
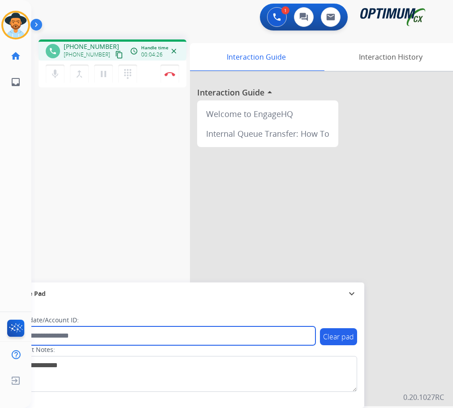
click at [91, 336] on input "text" at bounding box center [164, 335] width 304 height 19
paste input "**********"
type input "**********"
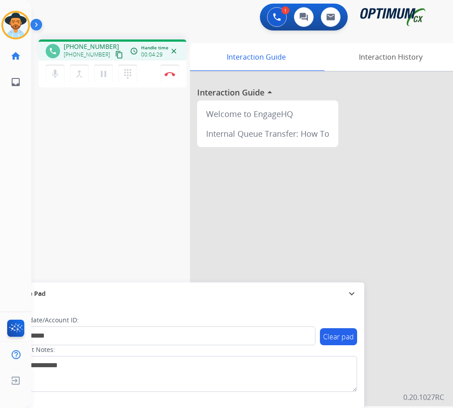
click at [113, 217] on div "**********" at bounding box center [231, 219] width 400 height 374
click at [168, 71] on button "Disconnect" at bounding box center [169, 74] width 19 height 19
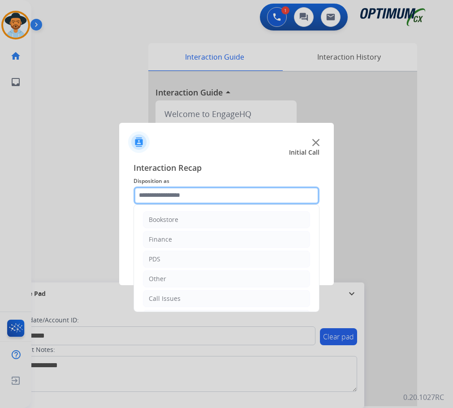
click at [208, 195] on input "text" at bounding box center [227, 195] width 186 height 18
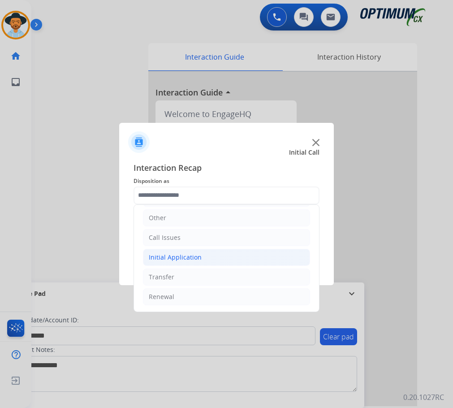
click at [182, 257] on div "Initial Application" at bounding box center [175, 257] width 53 height 9
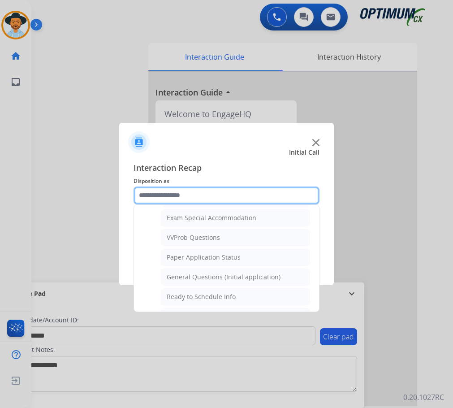
scroll to position [509, 0]
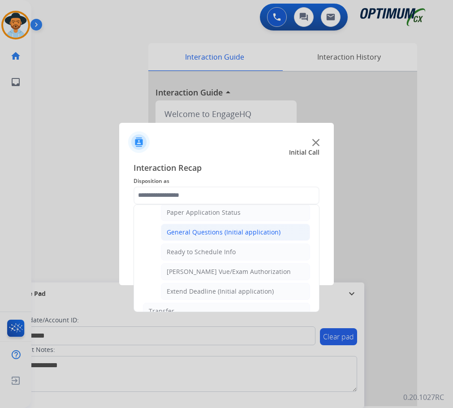
click at [227, 235] on div "General Questions (Initial application)" at bounding box center [224, 232] width 114 height 9
type input "**********"
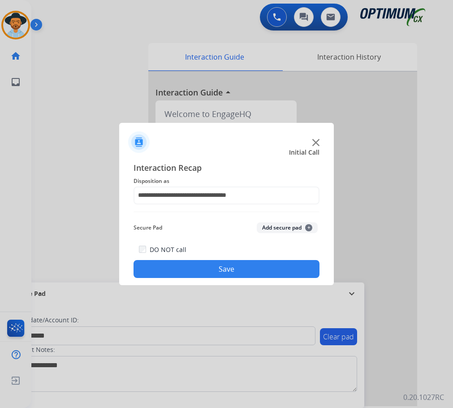
click at [194, 271] on button "Save" at bounding box center [227, 269] width 186 height 18
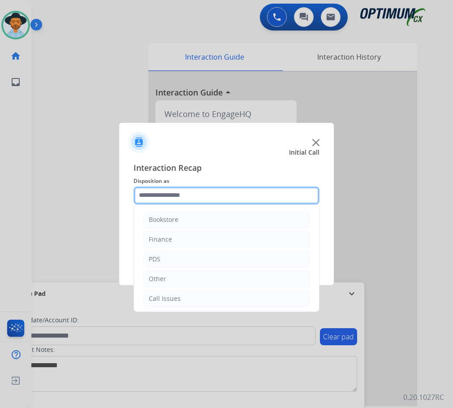
click at [209, 189] on input "text" at bounding box center [227, 195] width 186 height 18
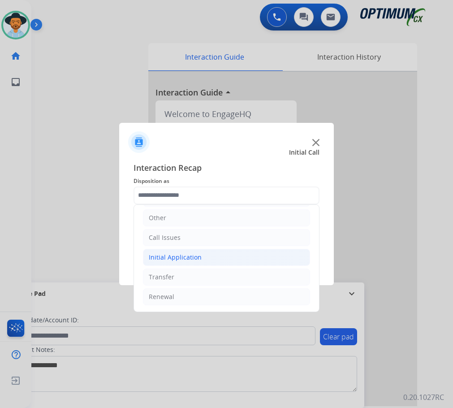
click at [179, 260] on div "Initial Application" at bounding box center [175, 257] width 53 height 9
click at [202, 236] on li "Call Issues" at bounding box center [226, 237] width 167 height 17
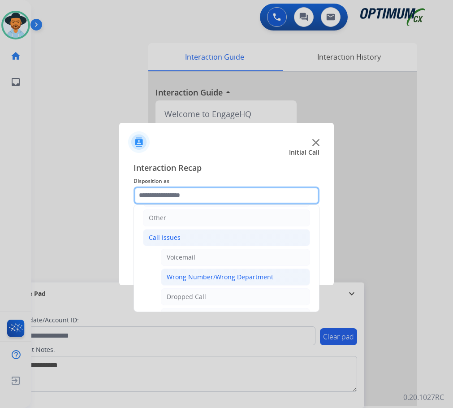
scroll to position [151, 0]
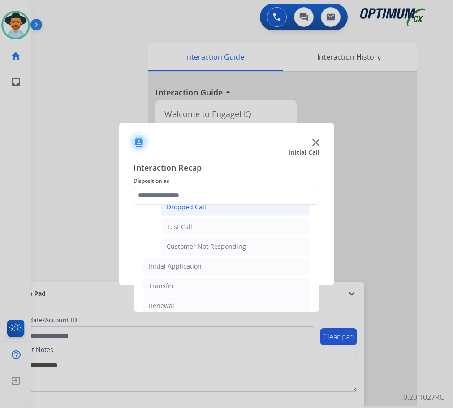
click at [183, 209] on div "Dropped Call" at bounding box center [186, 207] width 39 height 9
type input "**********"
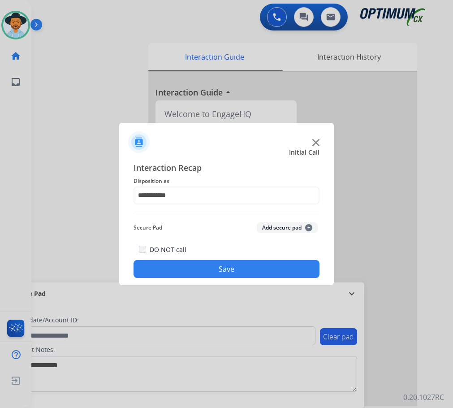
click at [193, 266] on button "Save" at bounding box center [227, 269] width 186 height 18
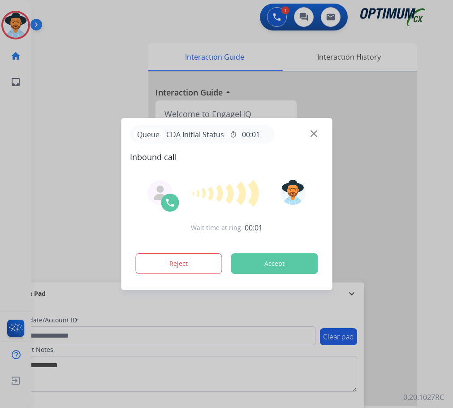
click at [160, 38] on div at bounding box center [226, 204] width 453 height 408
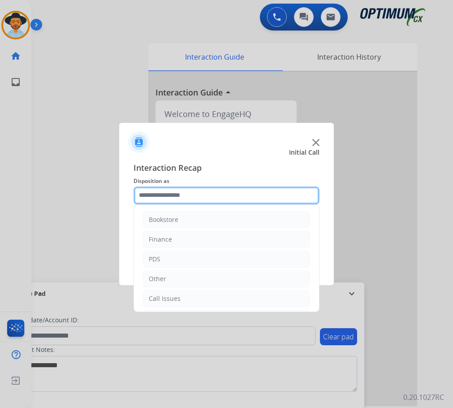
click at [175, 194] on input "text" at bounding box center [227, 195] width 186 height 18
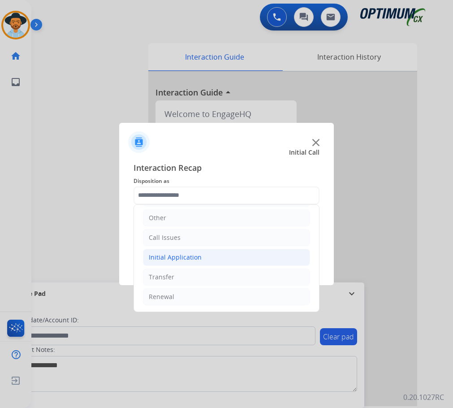
click at [177, 257] on div "Initial Application" at bounding box center [175, 257] width 53 height 9
click at [184, 239] on li "Call Issues" at bounding box center [226, 237] width 167 height 17
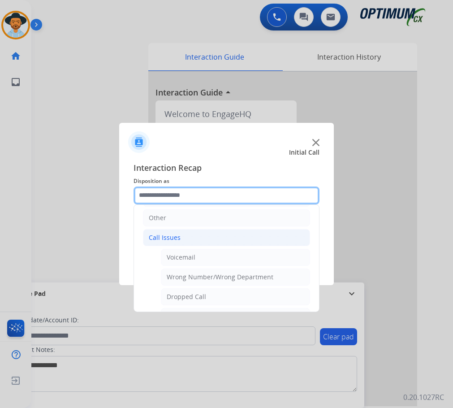
scroll to position [151, 0]
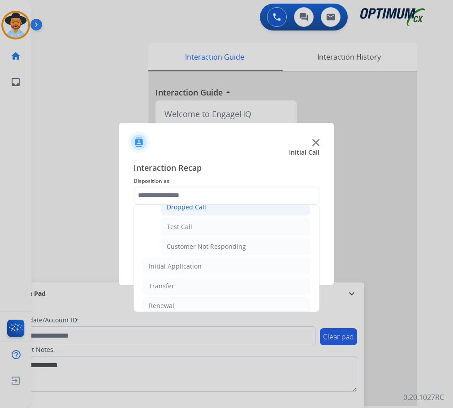
click at [194, 209] on div "Dropped Call" at bounding box center [186, 207] width 39 height 9
type input "**********"
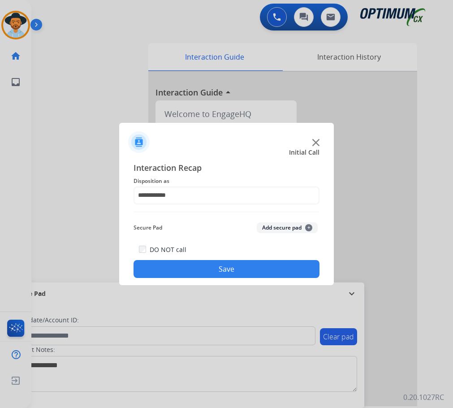
click at [212, 265] on button "Save" at bounding box center [227, 269] width 186 height 18
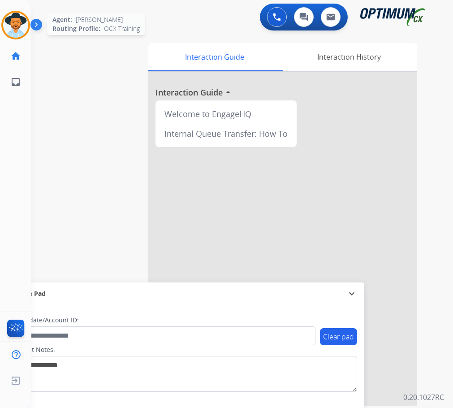
click at [13, 29] on img at bounding box center [15, 25] width 25 height 25
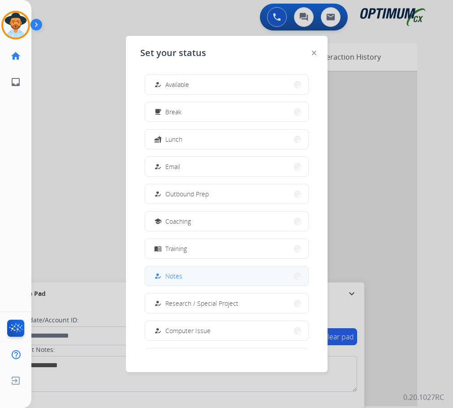
scroll to position [85, 0]
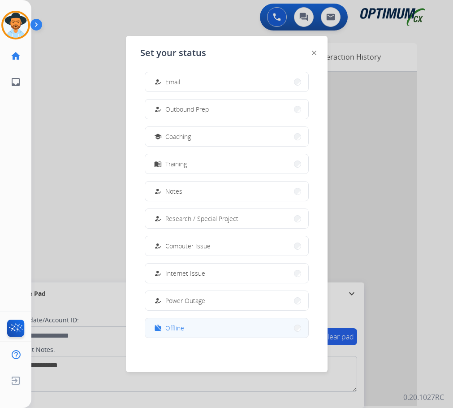
click at [173, 328] on span "Offline" at bounding box center [174, 327] width 19 height 9
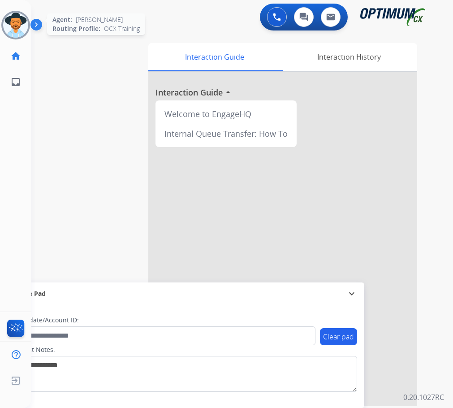
click at [12, 15] on img at bounding box center [15, 25] width 25 height 25
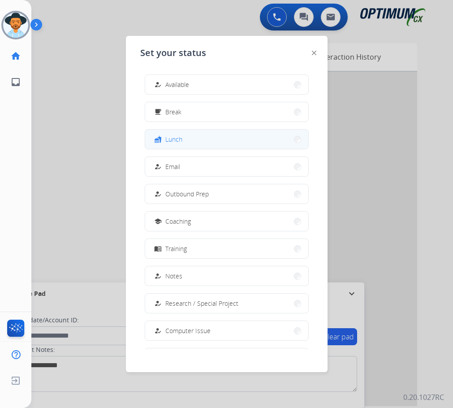
click at [186, 138] on button "fastfood Lunch" at bounding box center [226, 139] width 163 height 19
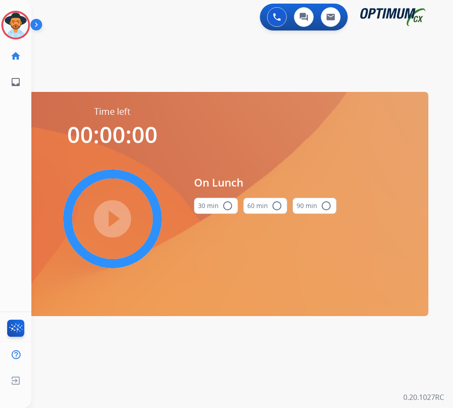
click at [229, 203] on mat-icon "radio_button_unchecked" at bounding box center [227, 205] width 11 height 11
click at [118, 218] on mat-icon "play_circle_filled" at bounding box center [112, 218] width 11 height 11
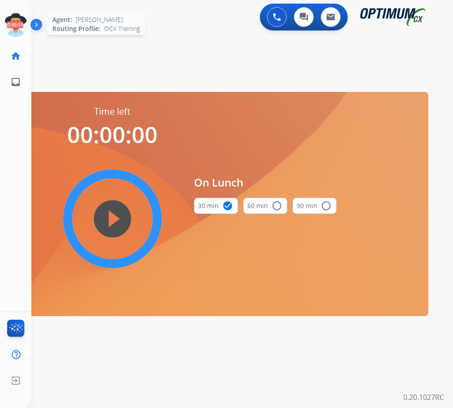
click at [9, 27] on icon at bounding box center [15, 25] width 29 height 29
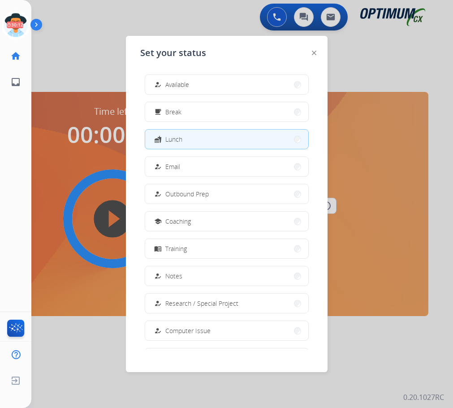
click at [77, 113] on div at bounding box center [226, 204] width 453 height 408
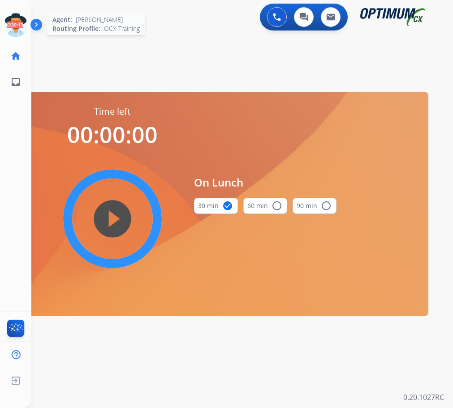
click at [14, 27] on icon at bounding box center [15, 25] width 29 height 29
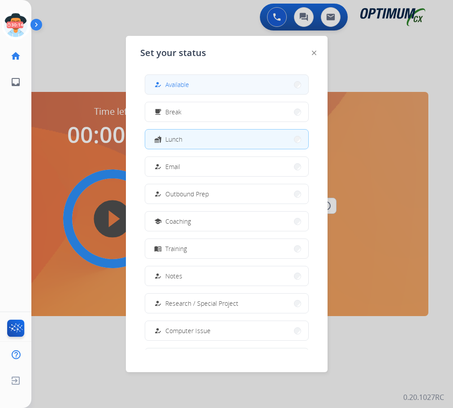
click at [173, 86] on span "Available" at bounding box center [177, 84] width 24 height 9
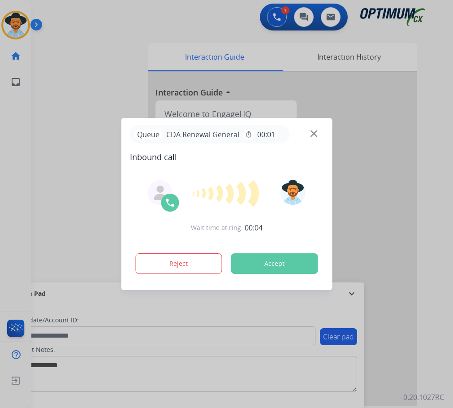
click at [163, 17] on div at bounding box center [226, 204] width 453 height 408
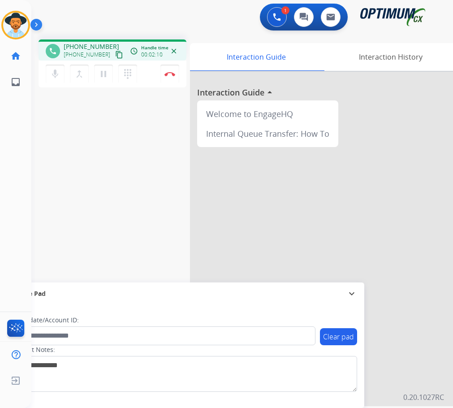
click at [150, 206] on div "phone [PHONE_NUMBER] [PHONE_NUMBER] content_copy access_time Call metrics Queue…" at bounding box center [231, 219] width 400 height 374
click at [169, 76] on img at bounding box center [169, 74] width 11 height 4
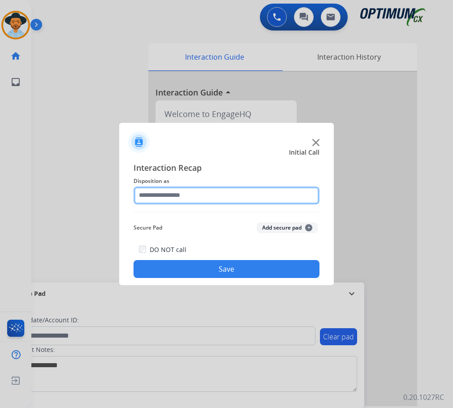
click at [249, 199] on input "text" at bounding box center [227, 195] width 186 height 18
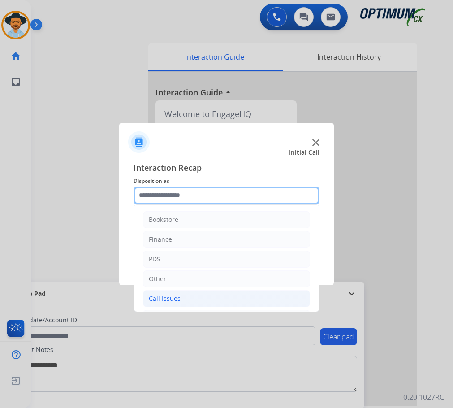
scroll to position [61, 0]
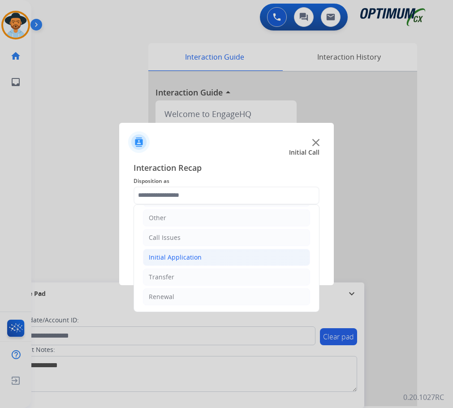
click at [197, 253] on div "Initial Application" at bounding box center [175, 257] width 53 height 9
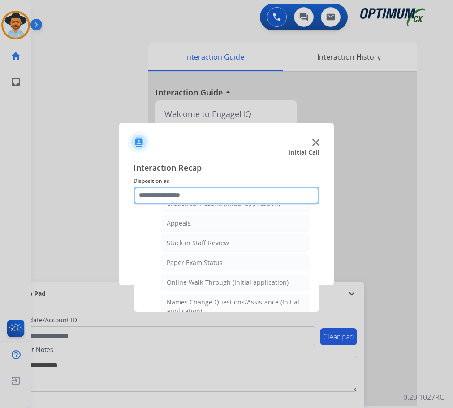
scroll to position [90, 0]
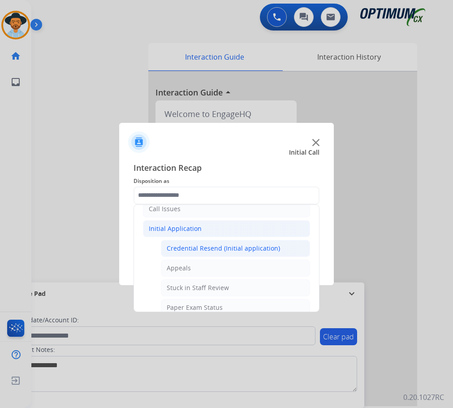
click at [229, 245] on div "Credential Resend (Initial application)" at bounding box center [223, 248] width 113 height 9
type input "**********"
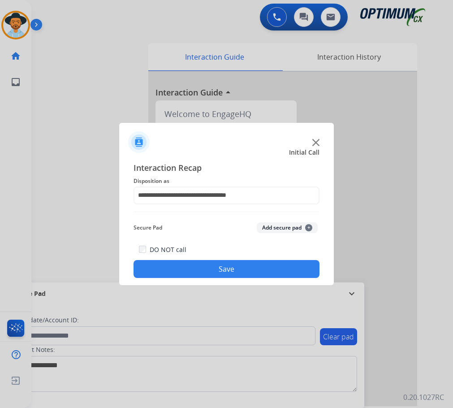
click at [196, 264] on button "Save" at bounding box center [227, 269] width 186 height 18
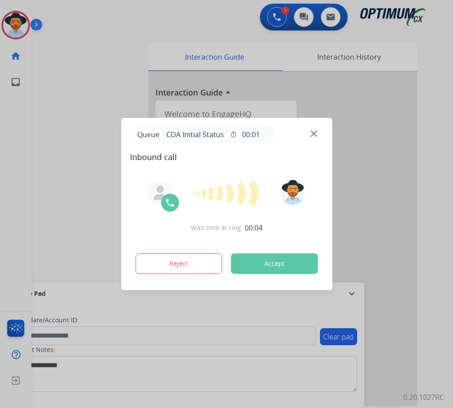
click at [108, 33] on div at bounding box center [226, 204] width 453 height 408
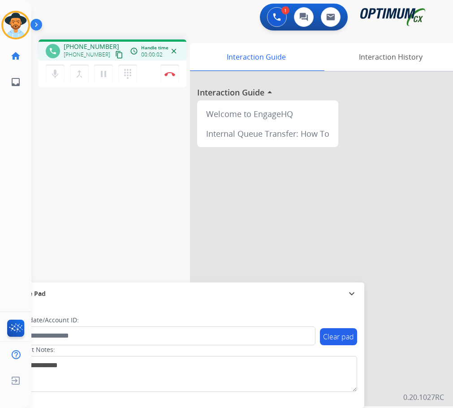
click at [87, 47] on span "[PHONE_NUMBER]" at bounding box center [92, 46] width 56 height 9
copy span "15165079697"
click at [206, 15] on div "1 Voice Interactions 0 Chat Interactions 0 Email Interactions" at bounding box center [235, 18] width 393 height 29
click at [170, 75] on img at bounding box center [169, 74] width 11 height 4
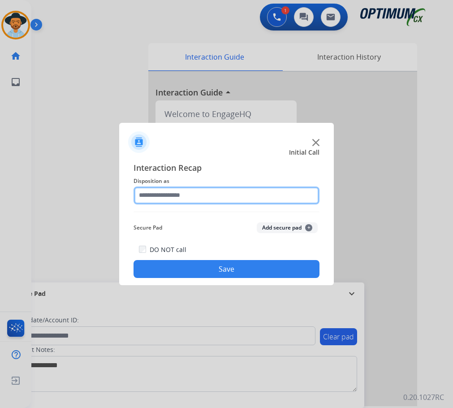
click at [174, 197] on input "text" at bounding box center [227, 195] width 186 height 18
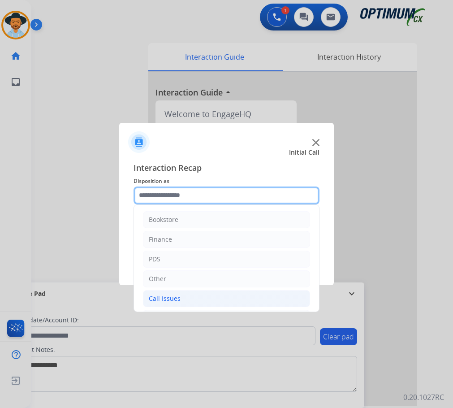
scroll to position [61, 0]
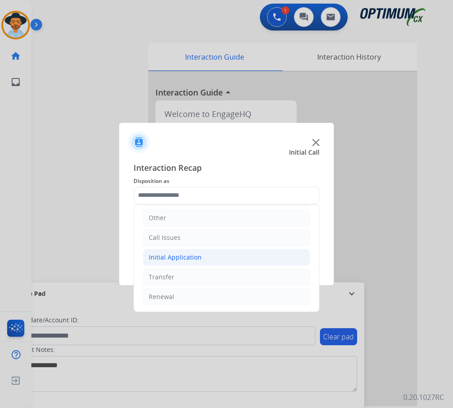
click at [186, 255] on div "Initial Application" at bounding box center [175, 257] width 53 height 9
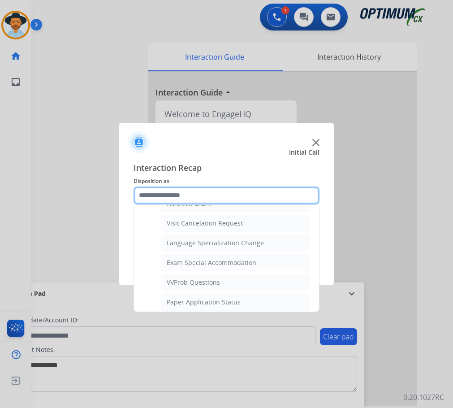
scroll to position [509, 0]
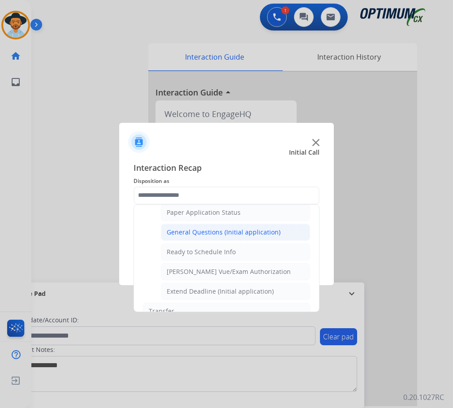
click at [204, 233] on div "General Questions (Initial application)" at bounding box center [224, 232] width 114 height 9
type input "**********"
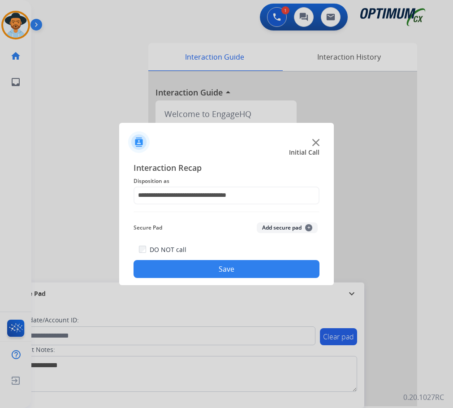
click at [211, 269] on button "Save" at bounding box center [227, 269] width 186 height 18
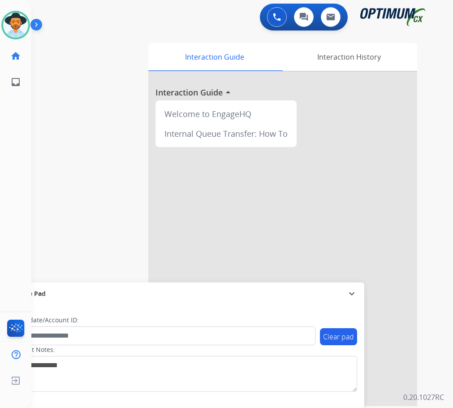
click at [99, 19] on div "0 Voice Interactions 0 Chat Interactions 0 Email Interactions" at bounding box center [235, 18] width 393 height 29
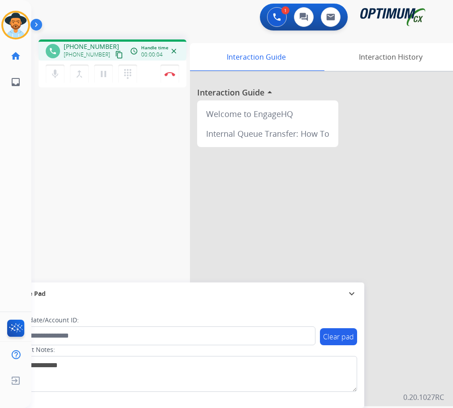
click at [192, 14] on div "1 Voice Interactions 0 Chat Interactions 0 Email Interactions" at bounding box center [235, 18] width 393 height 29
click at [168, 26] on div "1 Voice Interactions 0 Chat Interactions 0 Email Interactions" at bounding box center [235, 18] width 393 height 29
click at [167, 77] on button "Disconnect" at bounding box center [169, 74] width 19 height 19
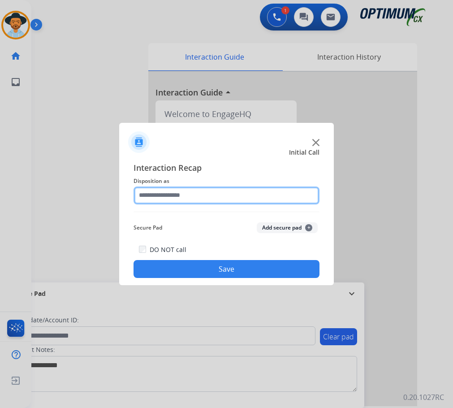
click at [212, 195] on input "text" at bounding box center [227, 195] width 186 height 18
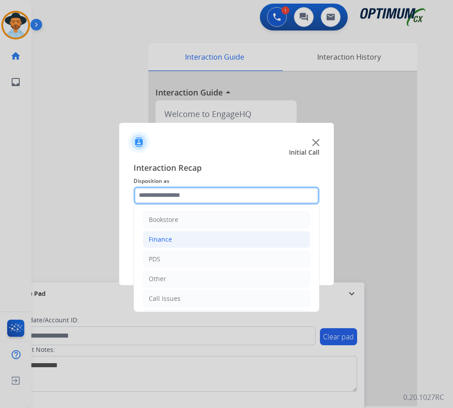
scroll to position [61, 0]
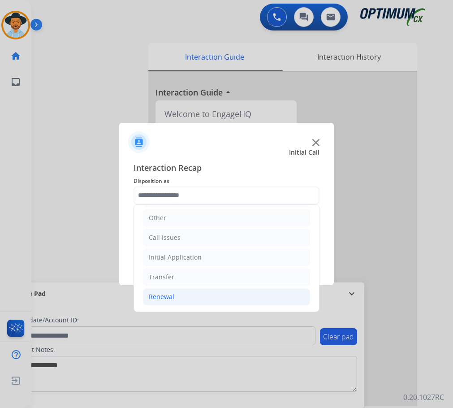
click at [166, 293] on div "Renewal" at bounding box center [162, 296] width 26 height 9
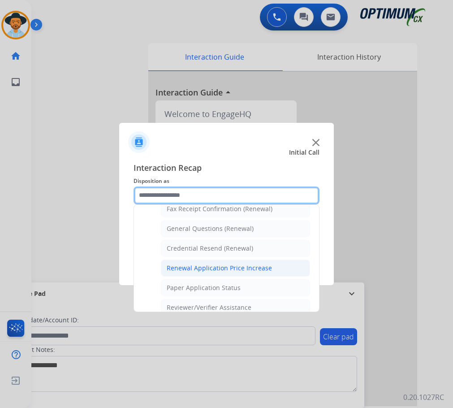
scroll to position [212, 0]
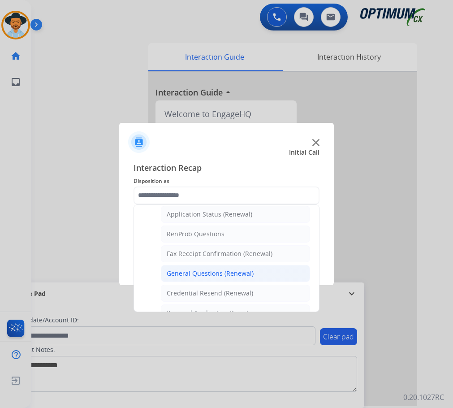
click at [207, 272] on div "General Questions (Renewal)" at bounding box center [210, 273] width 87 height 9
type input "**********"
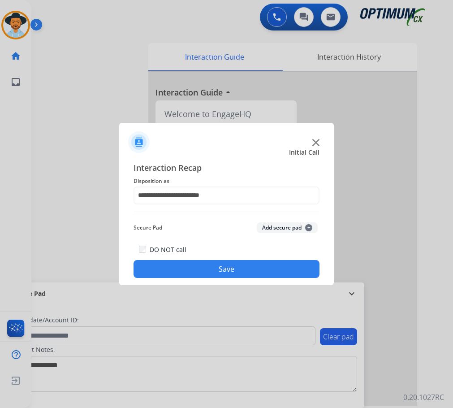
click at [207, 272] on button "Save" at bounding box center [227, 269] width 186 height 18
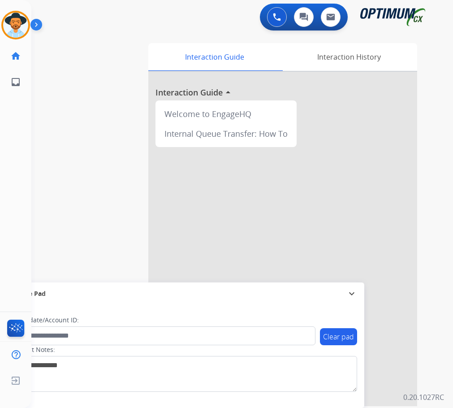
click at [107, 233] on div "swap_horiz Break voice bridge close_fullscreen Connect 3-Way Call merge_type Se…" at bounding box center [231, 219] width 400 height 374
click at [105, 39] on div "swap_horiz Break voice bridge close_fullscreen Connect 3-Way Call merge_type Se…" at bounding box center [231, 219] width 400 height 374
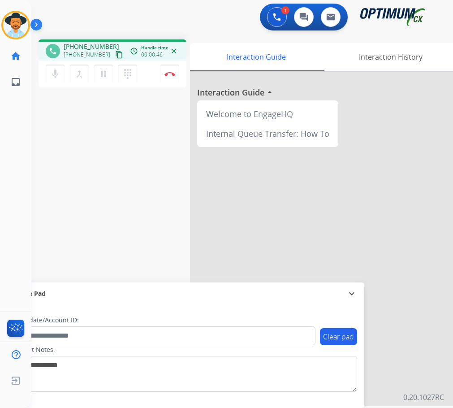
click at [90, 43] on span "[PHONE_NUMBER]" at bounding box center [92, 46] width 56 height 9
copy span "13402773022"
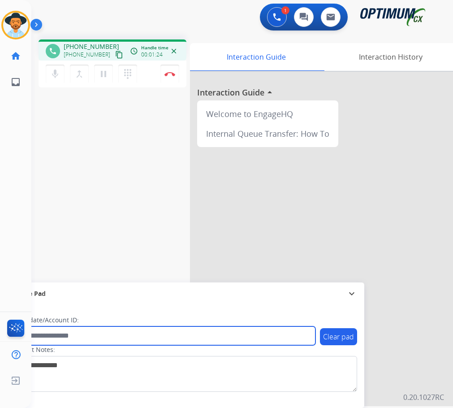
click at [105, 337] on input "text" at bounding box center [164, 335] width 304 height 19
paste input "**********"
type input "**********"
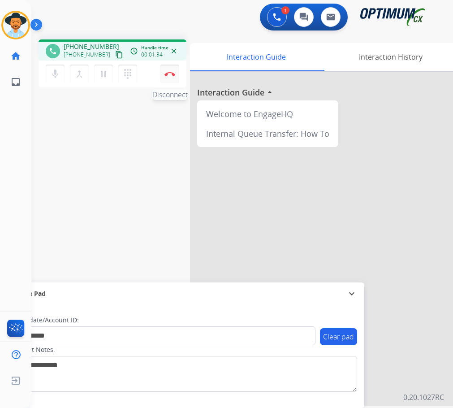
click at [173, 75] on img at bounding box center [169, 74] width 11 height 4
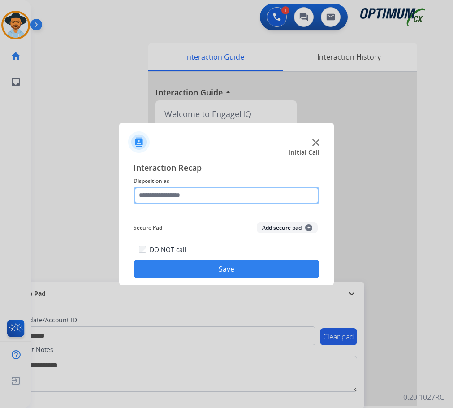
click at [183, 199] on input "text" at bounding box center [227, 195] width 186 height 18
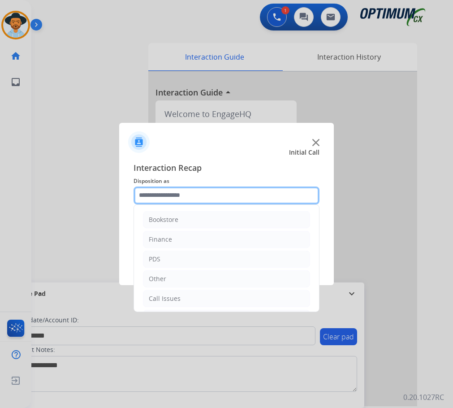
scroll to position [61, 0]
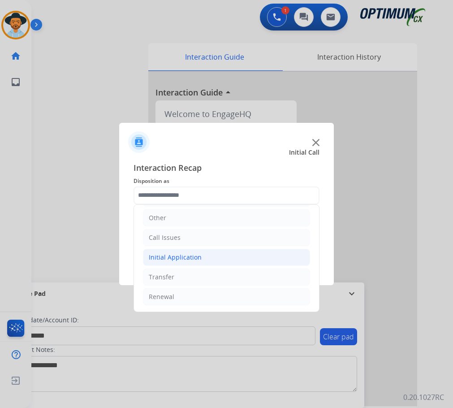
click at [216, 258] on li "Initial Application" at bounding box center [226, 257] width 167 height 17
click at [207, 275] on div "Credential Resend (Initial application)" at bounding box center [223, 276] width 113 height 9
type input "**********"
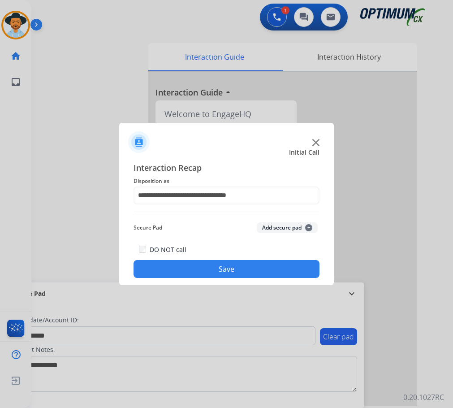
click at [207, 275] on button "Save" at bounding box center [227, 269] width 186 height 18
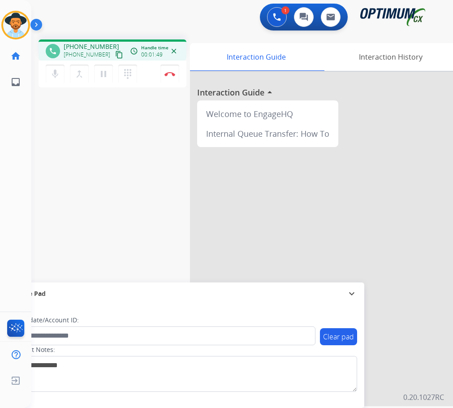
click at [77, 44] on span "[PHONE_NUMBER]" at bounding box center [92, 46] width 56 height 9
copy span "13125305597"
click at [113, 222] on div "phone [PHONE_NUMBER] [PHONE_NUMBER] content_copy access_time Call metrics Queue…" at bounding box center [231, 219] width 400 height 374
click at [76, 42] on span "[PHONE_NUMBER]" at bounding box center [92, 46] width 56 height 9
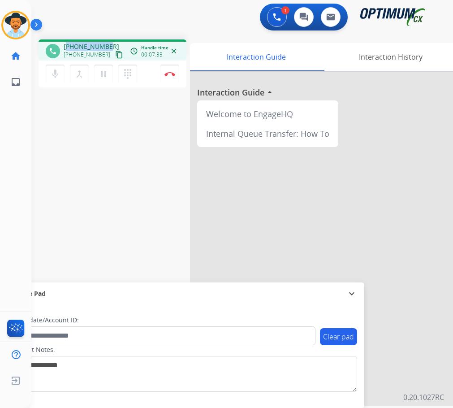
click at [76, 42] on span "[PHONE_NUMBER]" at bounding box center [92, 46] width 56 height 9
copy span "13125305597"
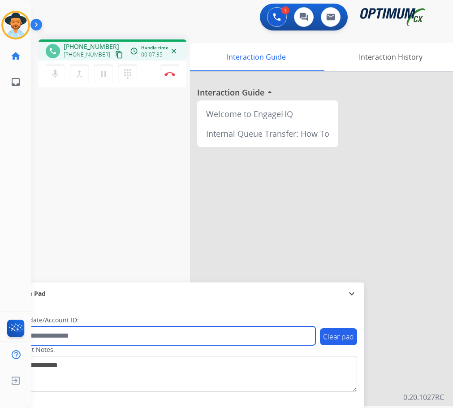
click at [66, 338] on input "text" at bounding box center [164, 335] width 304 height 19
paste input "**********"
type input "**********"
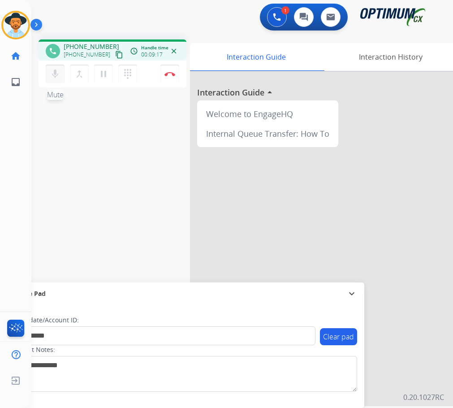
click at [50, 71] on mat-icon "mic" at bounding box center [55, 74] width 11 height 11
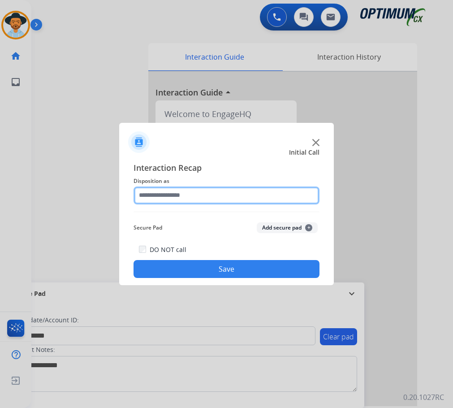
click at [209, 194] on input "text" at bounding box center [227, 195] width 186 height 18
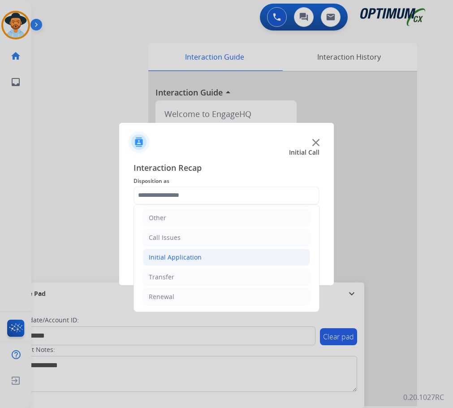
click at [200, 255] on li "Initial Application" at bounding box center [226, 257] width 167 height 17
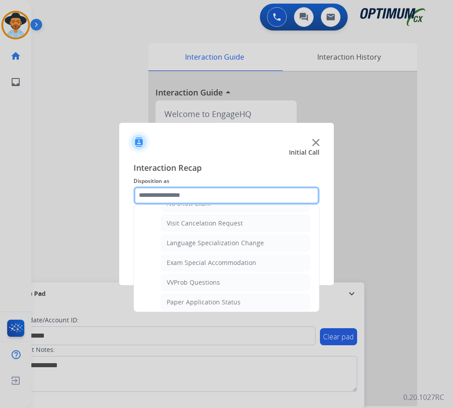
scroll to position [509, 0]
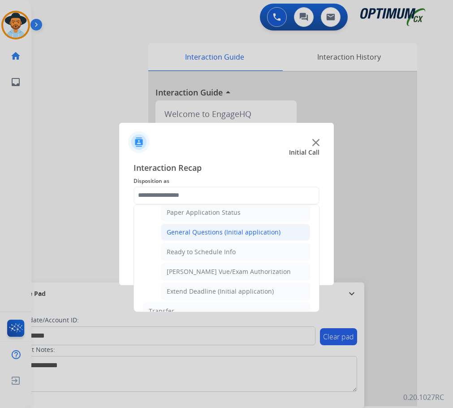
click at [232, 235] on div "General Questions (Initial application)" at bounding box center [224, 232] width 114 height 9
type input "**********"
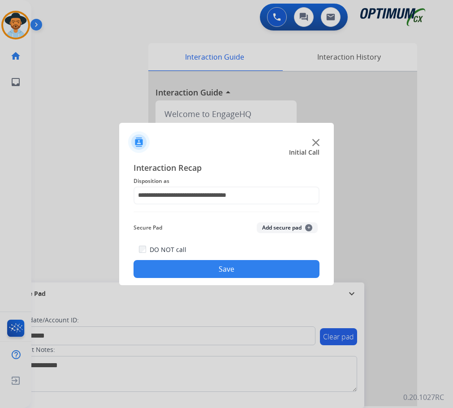
click at [194, 272] on button "Save" at bounding box center [227, 269] width 186 height 18
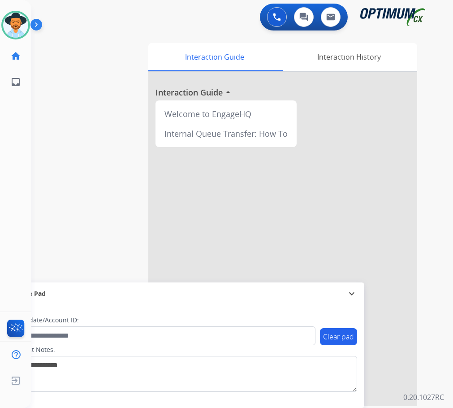
click at [87, 72] on div "swap_horiz Break voice bridge close_fullscreen Connect 3-Way Call merge_type Se…" at bounding box center [231, 219] width 400 height 374
click at [10, 31] on img at bounding box center [15, 25] width 25 height 25
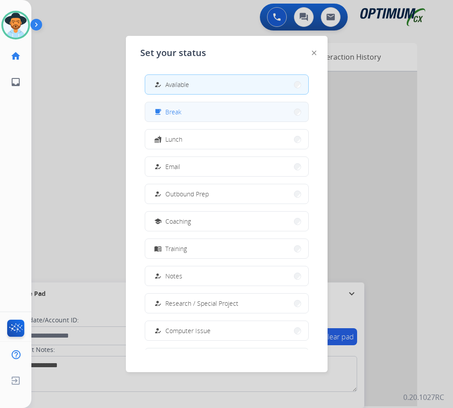
click at [165, 113] on div "free_breakfast Break" at bounding box center [166, 112] width 29 height 11
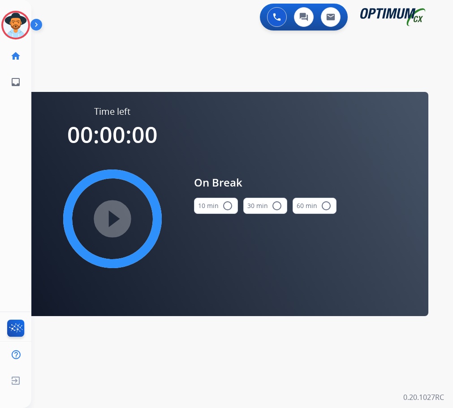
click at [233, 205] on button "10 min radio_button_unchecked" at bounding box center [216, 206] width 44 height 16
click at [118, 223] on mat-icon "play_circle_filled" at bounding box center [112, 218] width 11 height 11
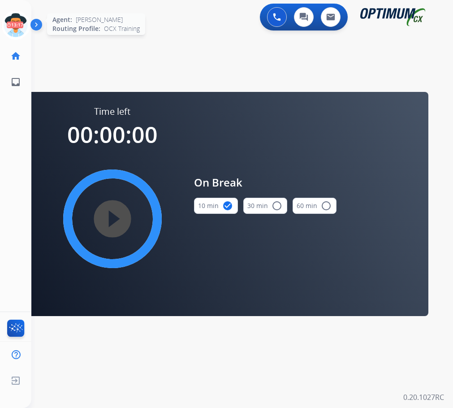
click at [13, 26] on icon at bounding box center [15, 25] width 29 height 29
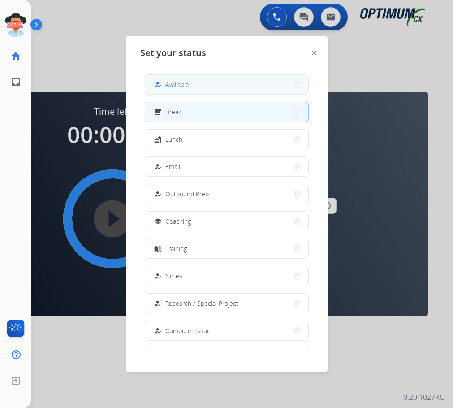
click at [164, 85] on div "how_to_reg" at bounding box center [158, 84] width 13 height 11
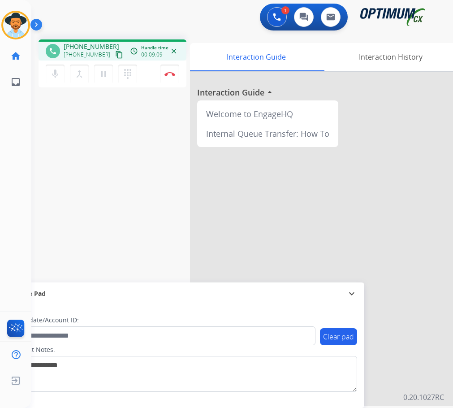
click at [86, 45] on span "[PHONE_NUMBER]" at bounding box center [92, 46] width 56 height 9
copy span "17866652687"
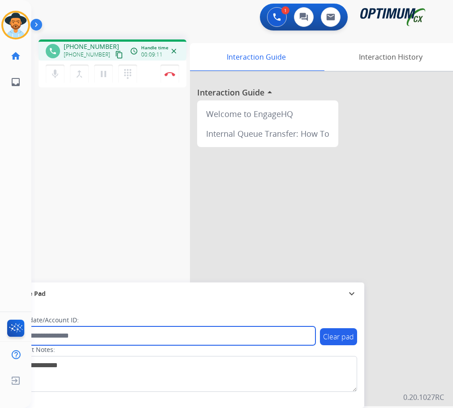
click at [46, 336] on input "text" at bounding box center [164, 335] width 304 height 19
paste input "**********"
type input "**********"
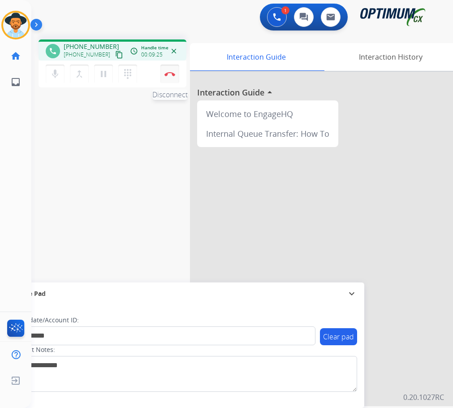
click at [167, 76] on button "Disconnect" at bounding box center [169, 74] width 19 height 19
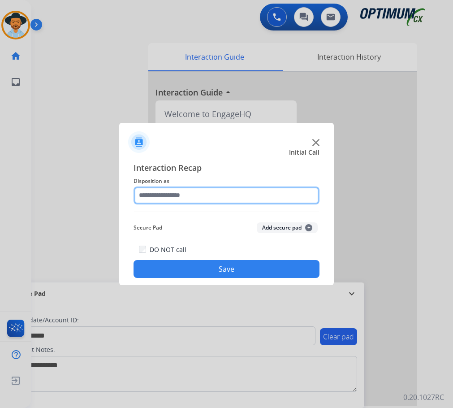
click at [234, 196] on input "text" at bounding box center [227, 195] width 186 height 18
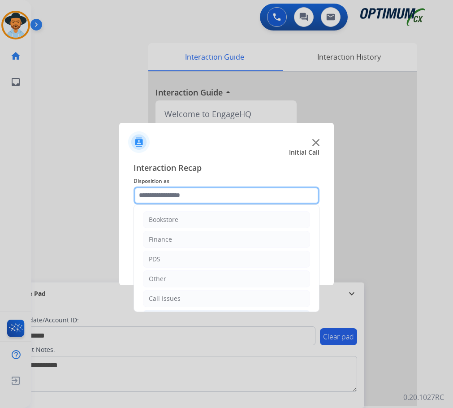
scroll to position [61, 0]
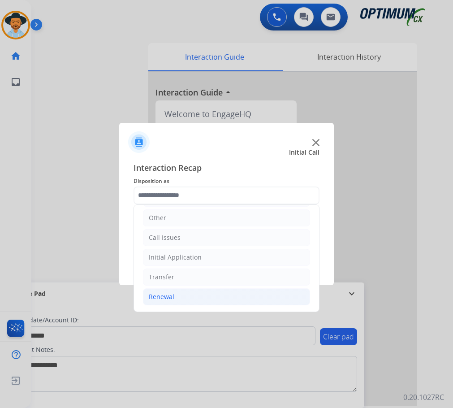
click at [200, 298] on li "Renewal" at bounding box center [226, 296] width 167 height 17
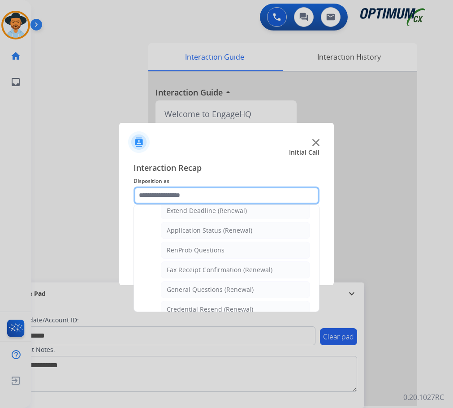
scroll to position [240, 0]
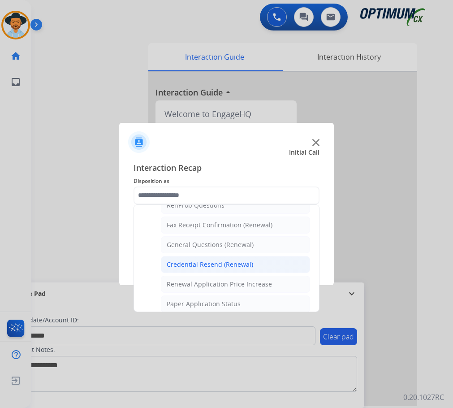
click at [214, 263] on div "Credential Resend (Renewal)" at bounding box center [210, 264] width 86 height 9
type input "**********"
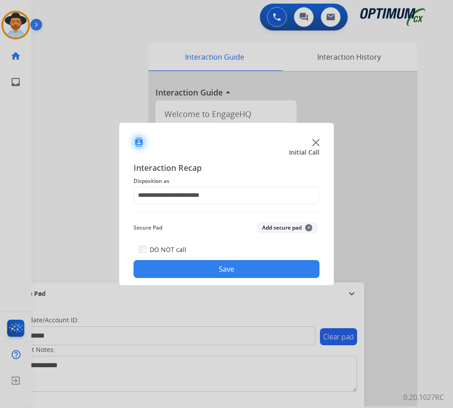
click at [200, 268] on button "Save" at bounding box center [227, 269] width 186 height 18
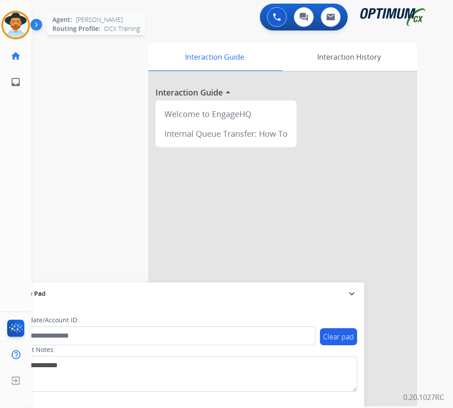
click at [24, 37] on div "Agent: [PERSON_NAME] Profile: OCX Training" at bounding box center [15, 25] width 29 height 29
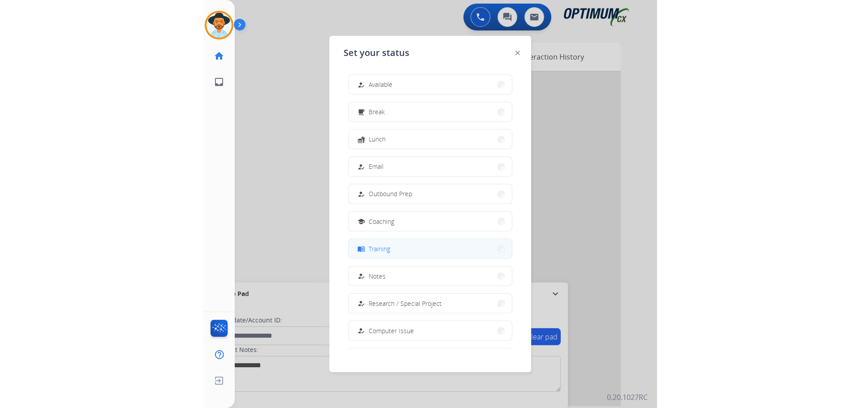
scroll to position [85, 0]
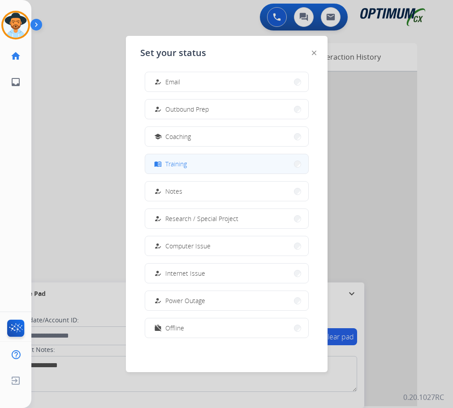
click at [180, 163] on span "Training" at bounding box center [176, 163] width 22 height 9
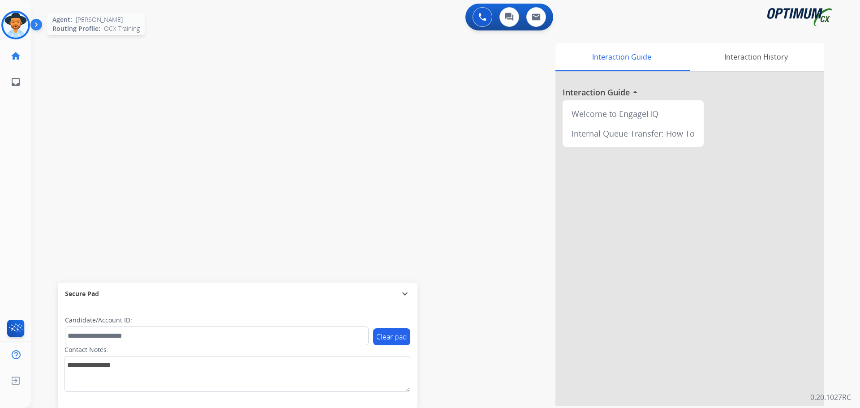
click at [17, 26] on img at bounding box center [15, 25] width 25 height 25
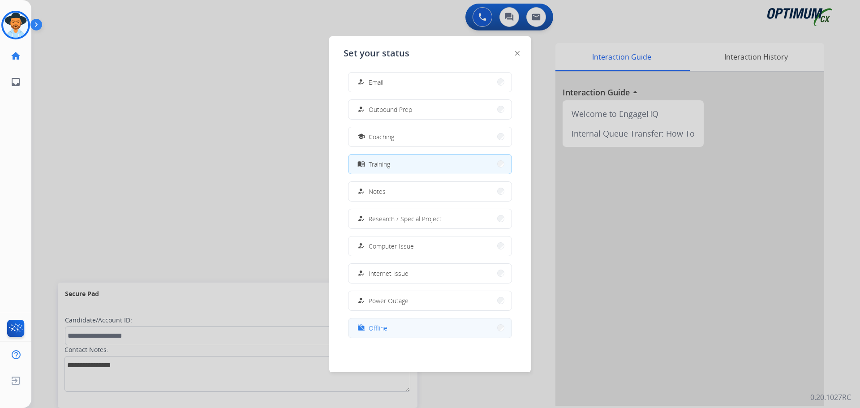
click at [367, 322] on button "work_off Offline" at bounding box center [430, 328] width 163 height 19
